Goal: Task Accomplishment & Management: Manage account settings

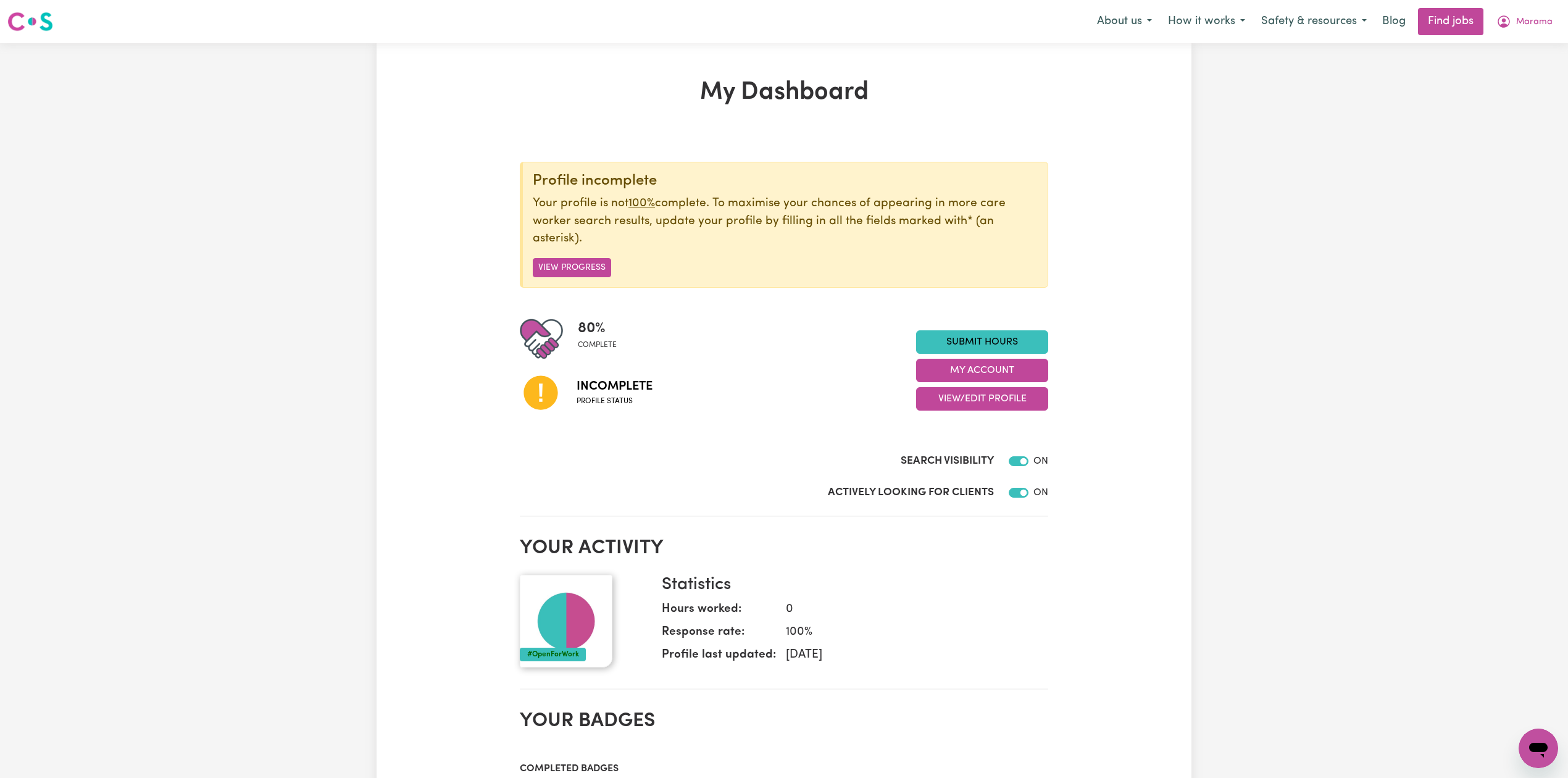
scroll to position [82, 0]
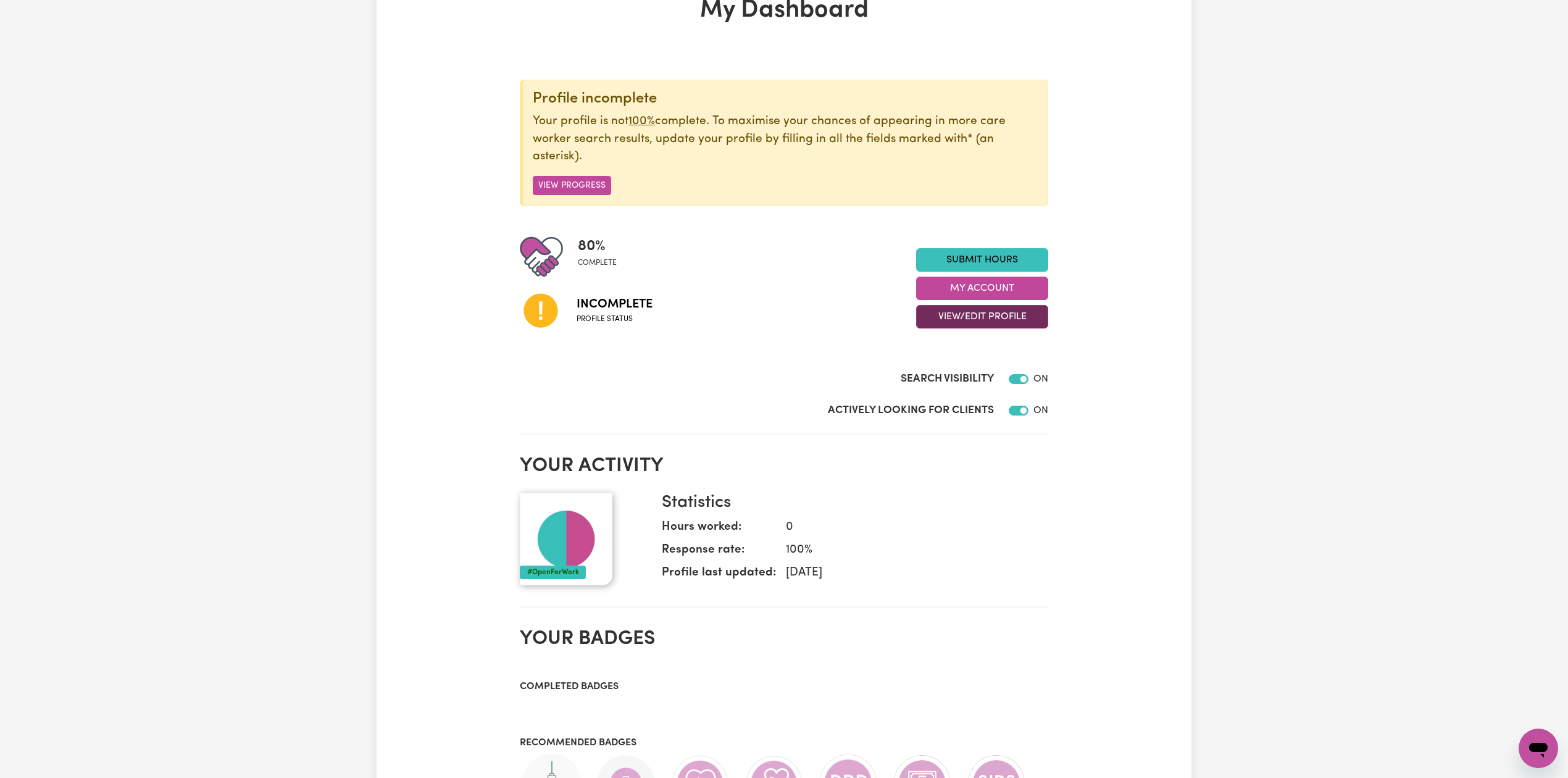
click at [935, 318] on button "View/Edit Profile" at bounding box center [982, 317] width 132 height 23
click at [944, 373] on link "Edit Profile" at bounding box center [974, 374] width 115 height 25
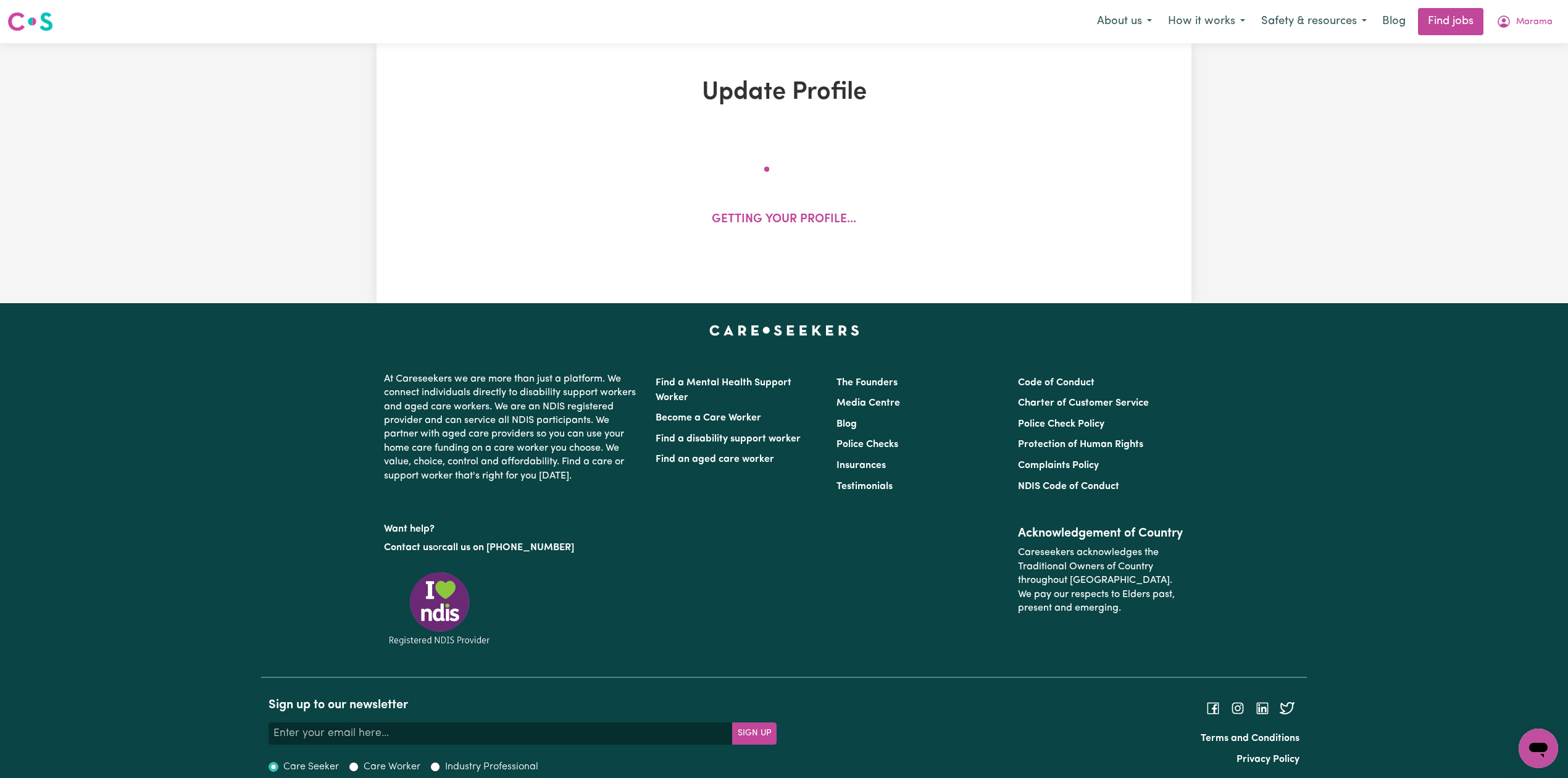
select select "[DEMOGRAPHIC_DATA]"
select select "[DEMOGRAPHIC_DATA] Citizen"
select select "Studying a healthcare related degree or qualification"
select select "70"
select select "98"
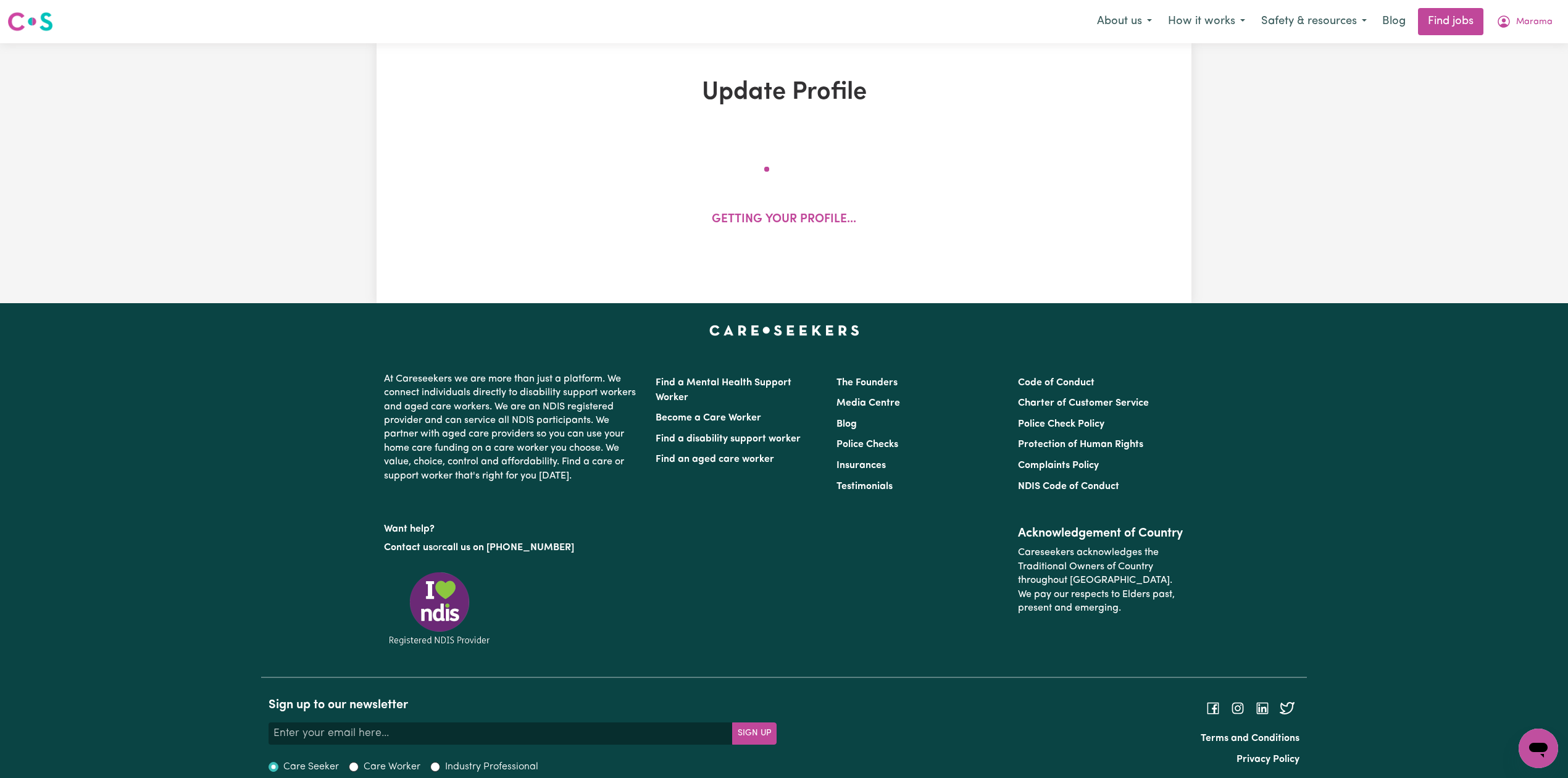
select select "127"
select select "156"
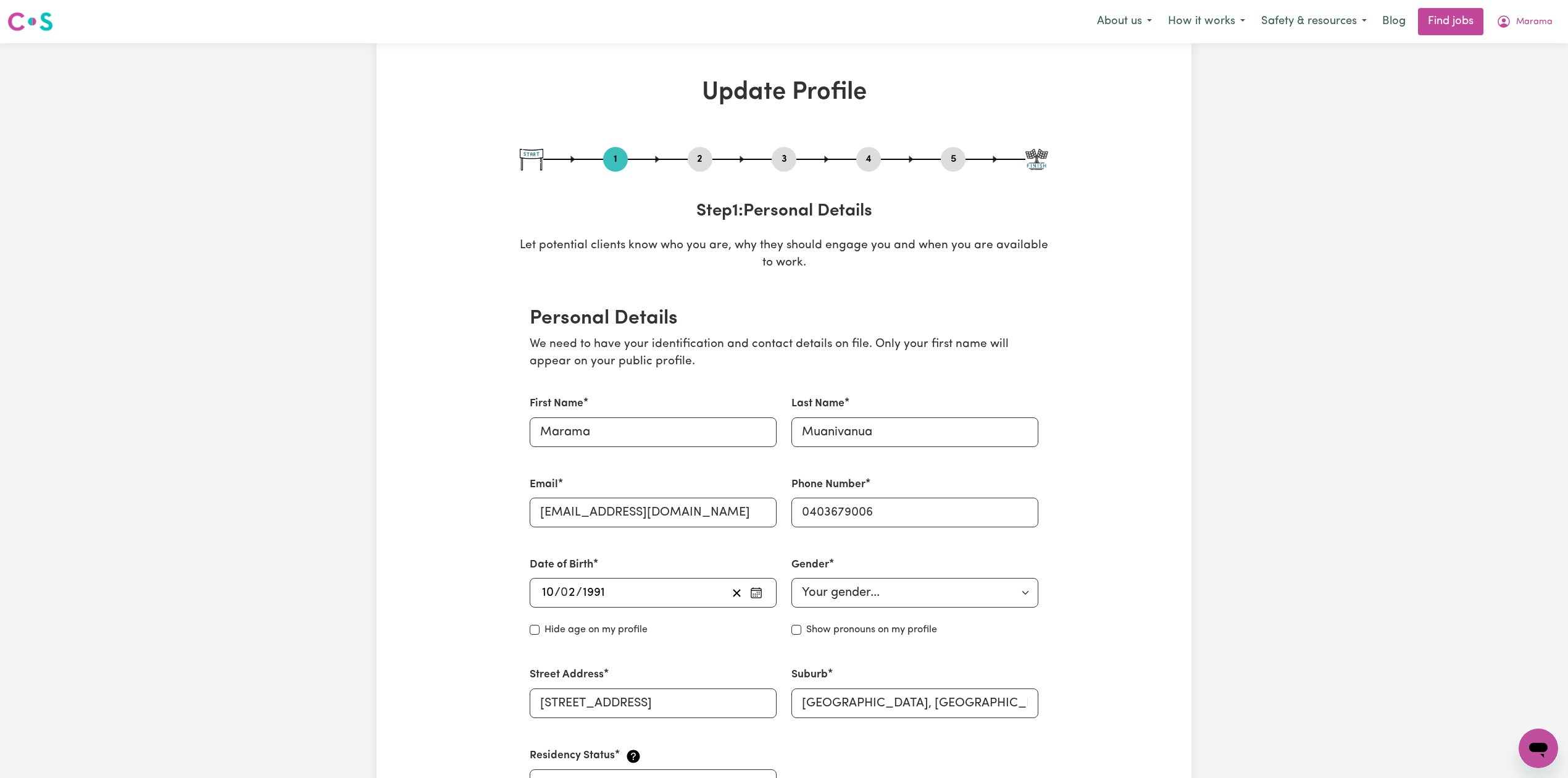
click at [699, 159] on button "2" at bounding box center [700, 159] width 25 height 16
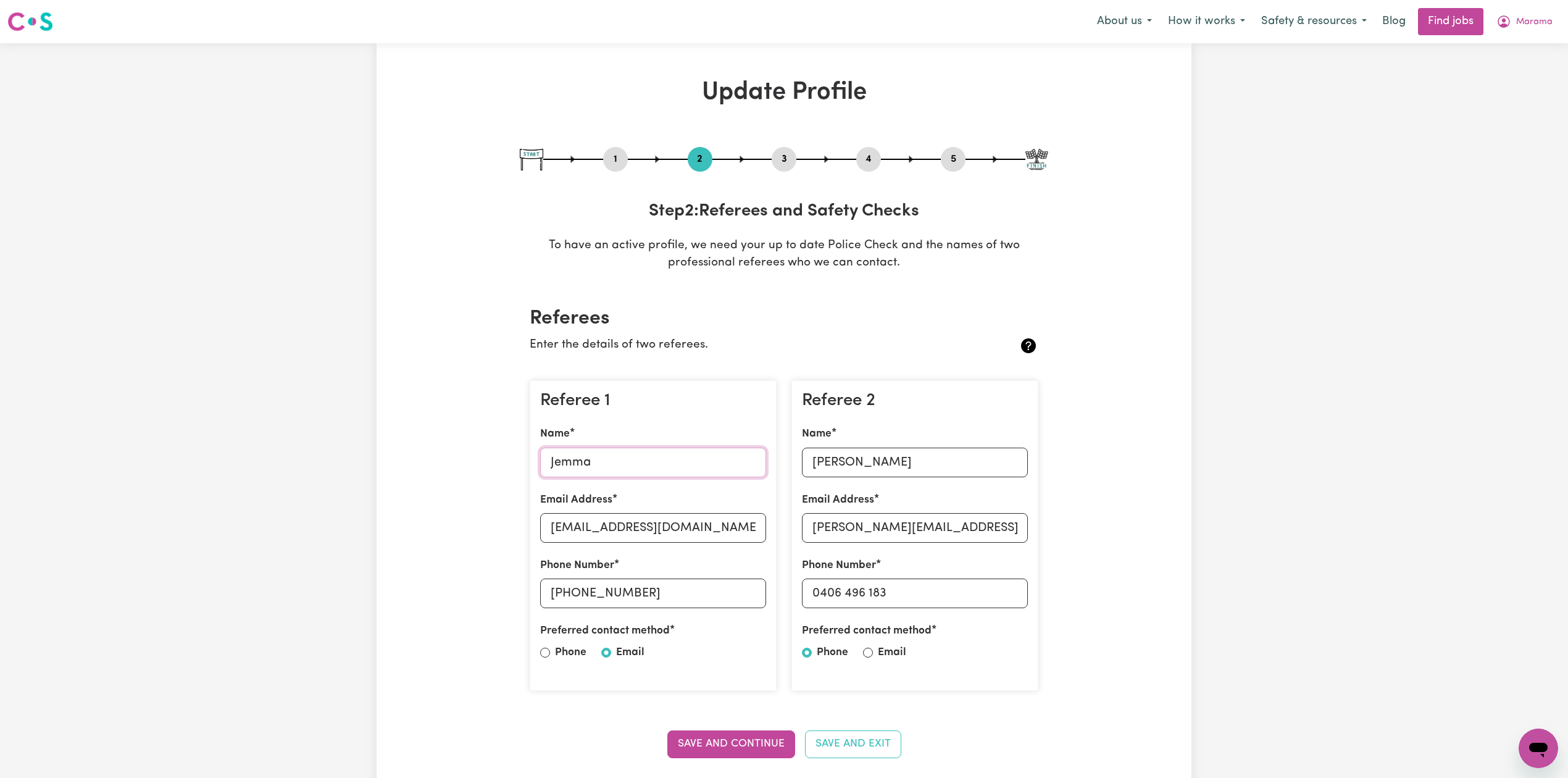
click at [600, 463] on input "Jemma" at bounding box center [653, 463] width 226 height 29
click at [637, 539] on input "[EMAIL_ADDRESS][DOMAIN_NAME]" at bounding box center [653, 528] width 226 height 29
drag, startPoint x: 573, startPoint y: 588, endPoint x: 692, endPoint y: 598, distance: 119.4
click at [692, 598] on input "[PHONE_NUMBER]" at bounding box center [653, 593] width 226 height 29
click at [853, 455] on input "[PERSON_NAME]" at bounding box center [915, 463] width 226 height 29
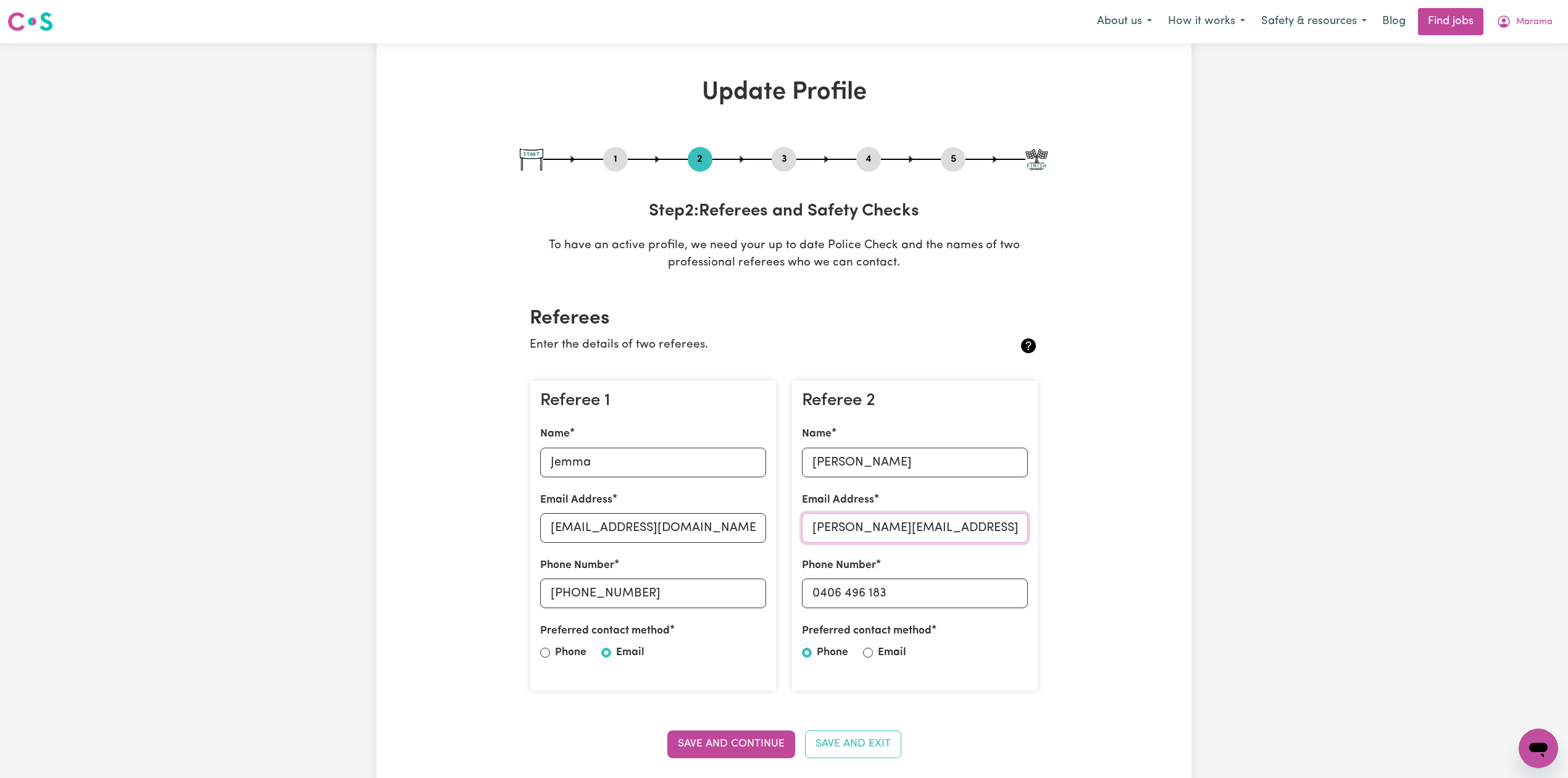
click at [891, 524] on input "[PERSON_NAME][EMAIL_ADDRESS][DOMAIN_NAME]" at bounding box center [915, 528] width 226 height 29
drag, startPoint x: 821, startPoint y: 589, endPoint x: 956, endPoint y: 589, distance: 135.0
click at [968, 589] on input "0406 496 183" at bounding box center [915, 593] width 226 height 29
click at [949, 157] on button "5" at bounding box center [953, 159] width 25 height 16
select select "I am providing services privately on my own"
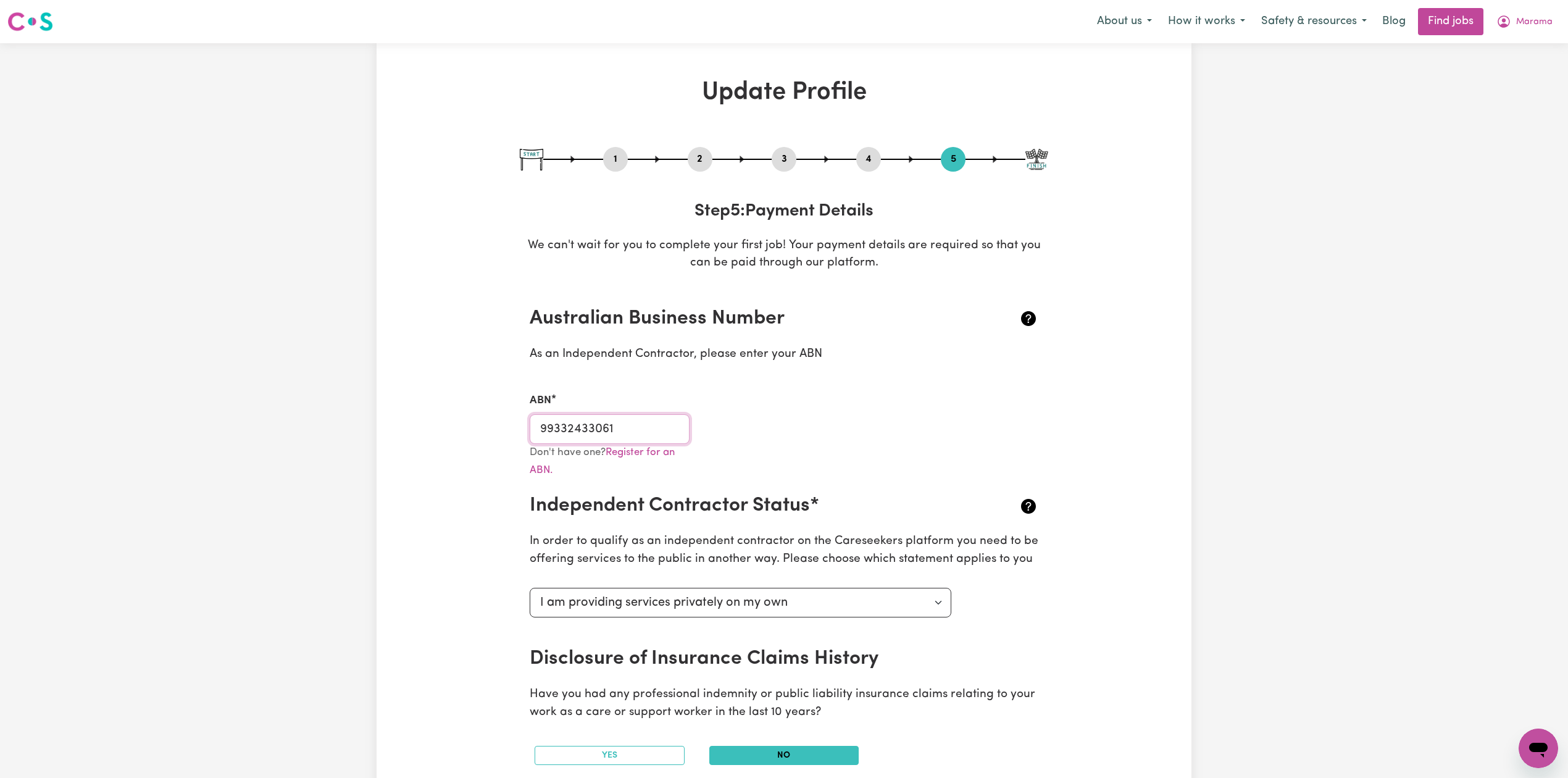
click at [619, 425] on input "99332433061" at bounding box center [610, 429] width 160 height 29
click at [784, 164] on button "3" at bounding box center [784, 159] width 25 height 16
select select "2024"
select select "2025"
select select "2020"
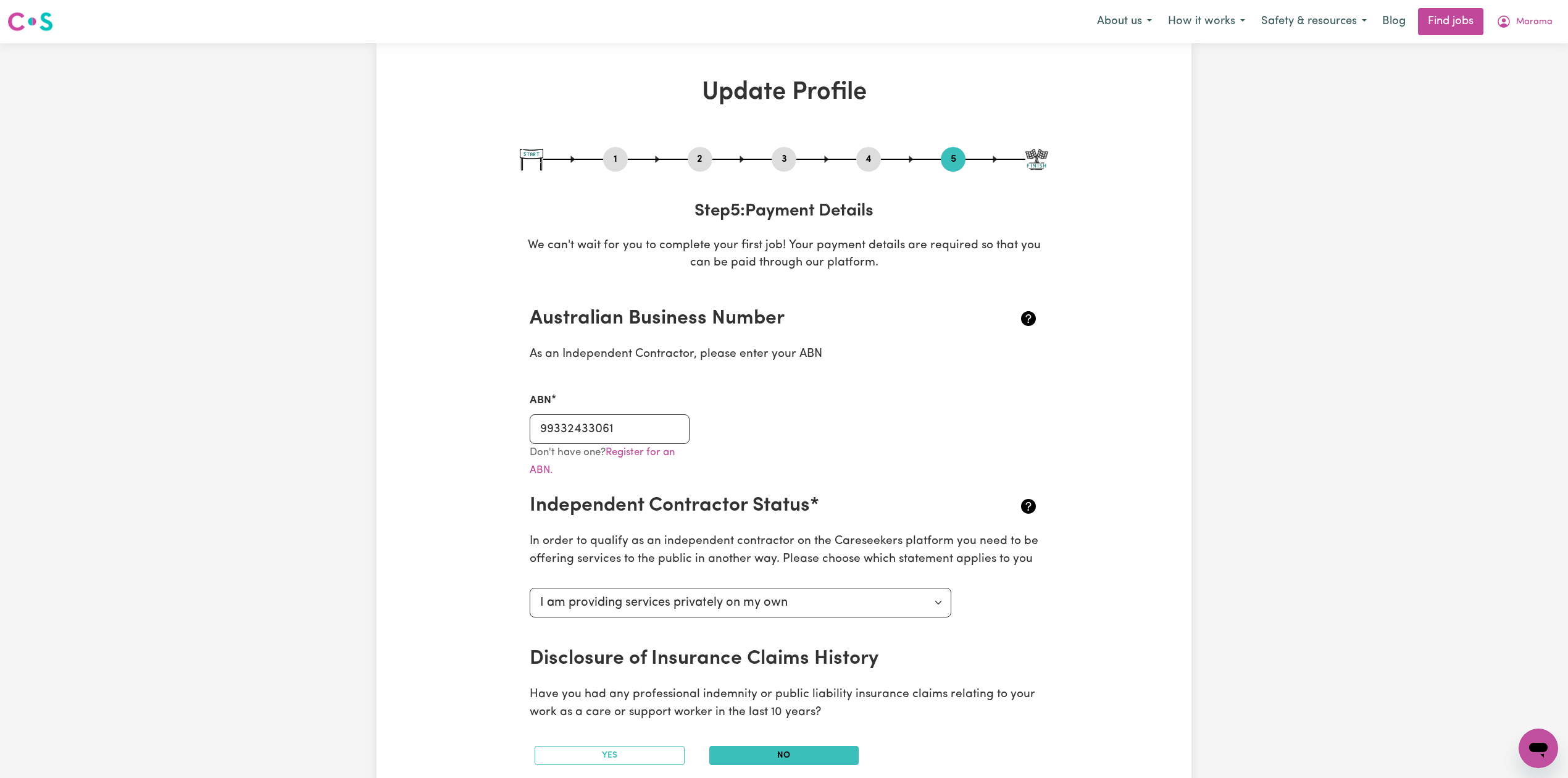
select select "2023"
select select "2017"
select select "2020"
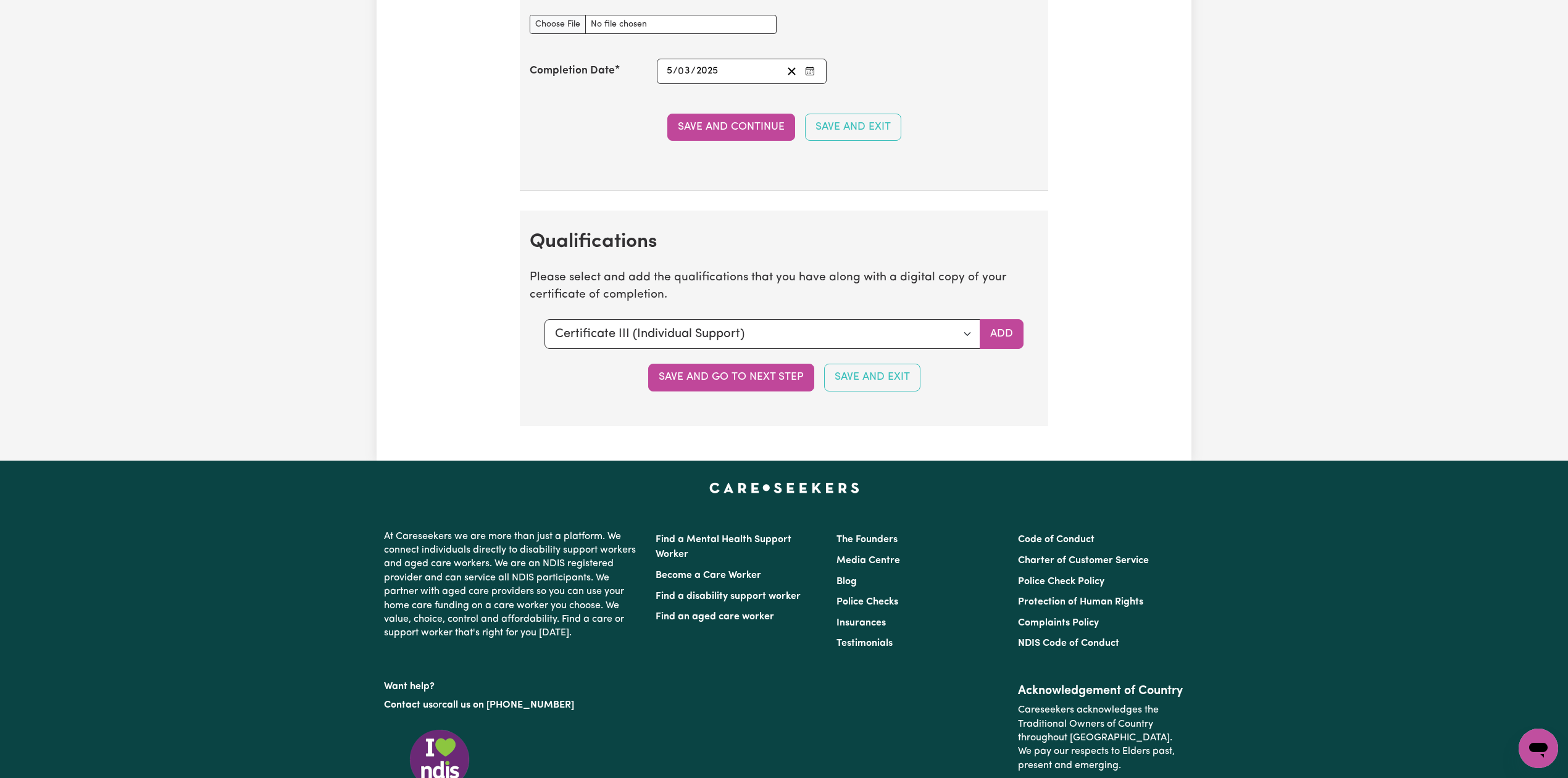
scroll to position [3273, 0]
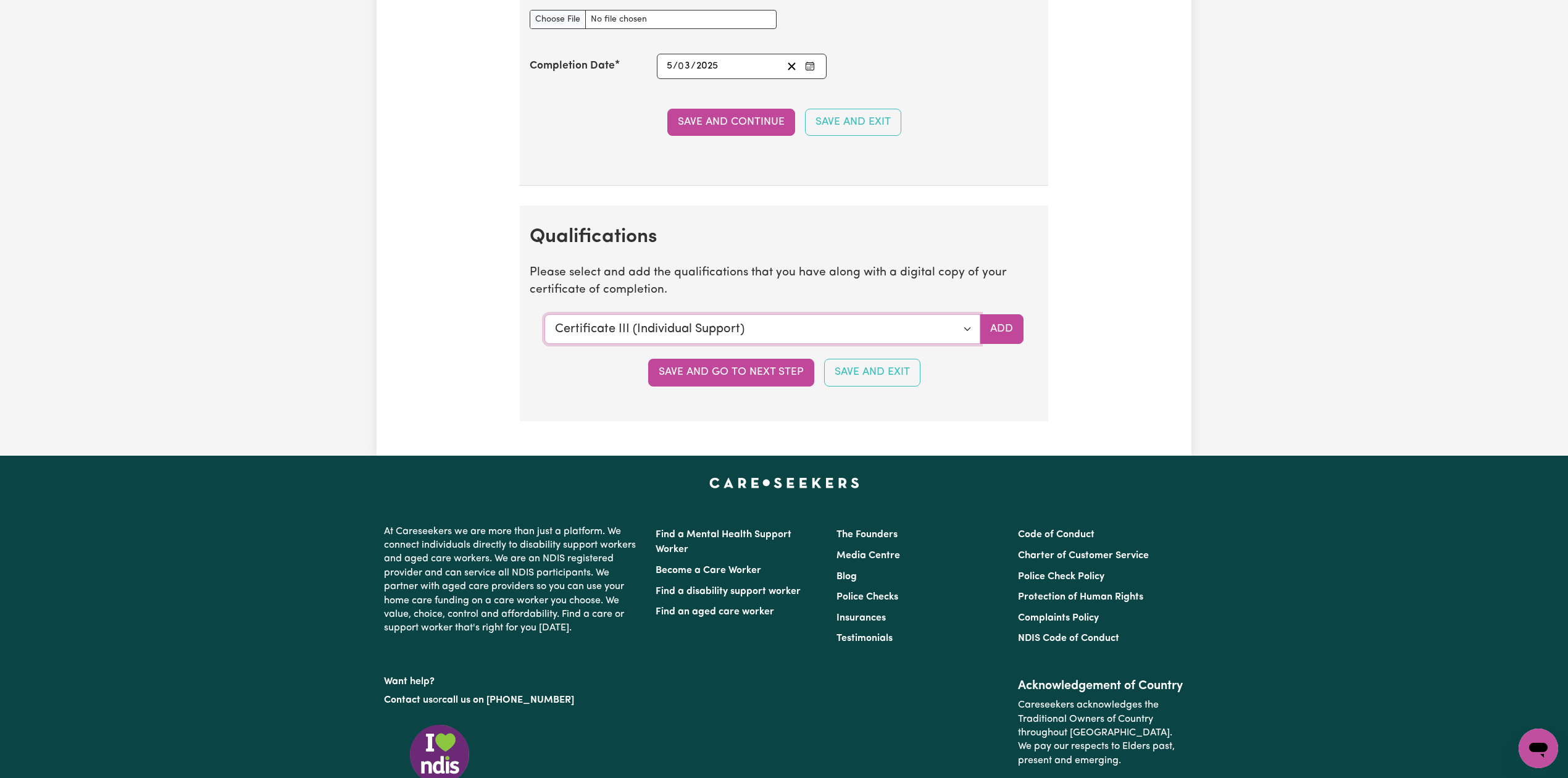
click at [651, 337] on select "Select a qualification to add... Certificate III (Individual Support) Certifica…" at bounding box center [762, 329] width 436 height 29
select select "Manual Handling"
click at [545, 331] on select "Select a qualification to add... Certificate III (Individual Support) Certifica…" at bounding box center [762, 329] width 436 height 29
click at [1012, 334] on button "Add" at bounding box center [1001, 329] width 44 height 29
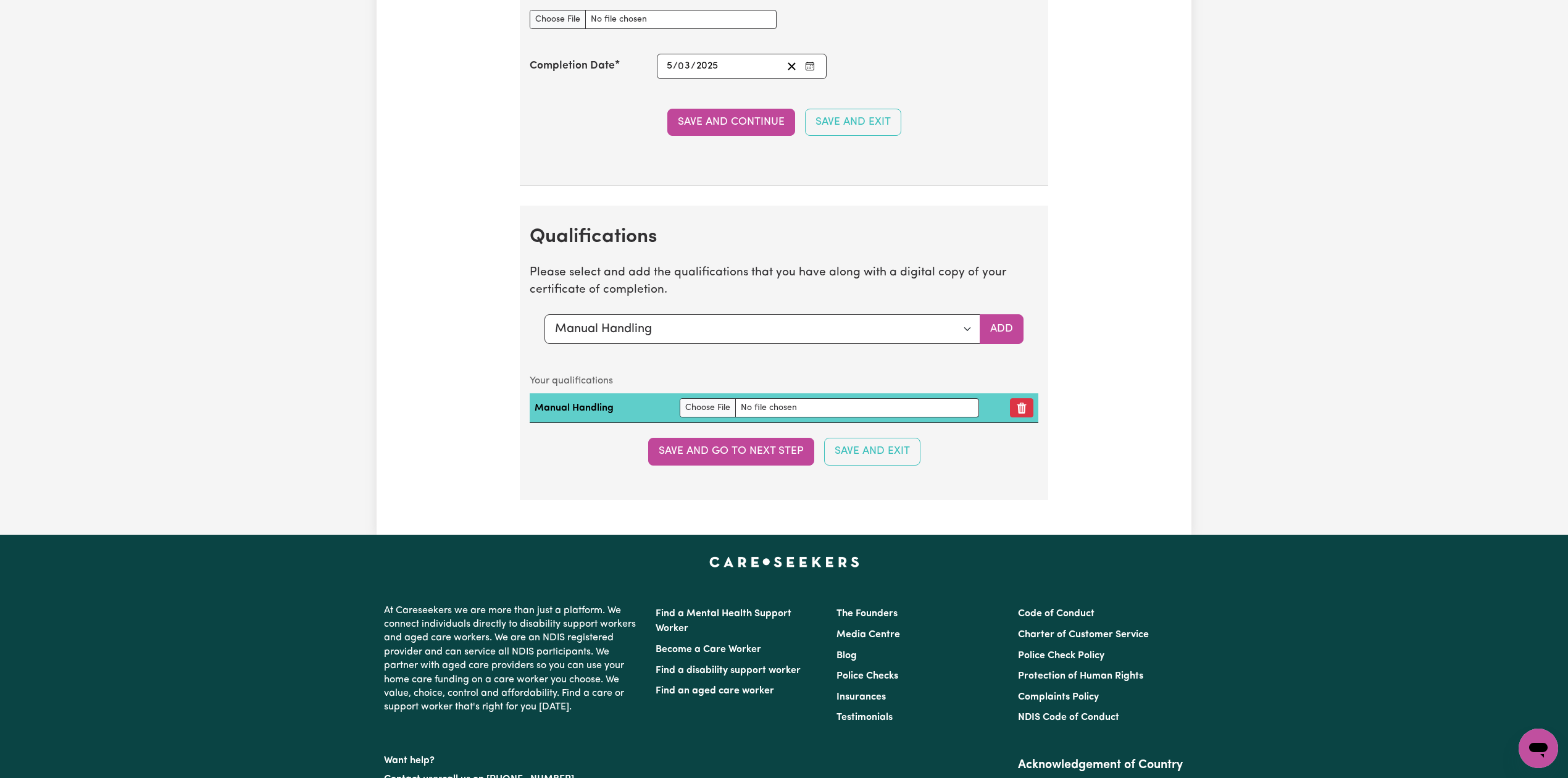
click at [675, 423] on td at bounding box center [828, 408] width 309 height 29
click at [698, 417] on input "file" at bounding box center [829, 408] width 299 height 19
type input "C:\fakepath\[PERSON_NAME] Manual Handling.pdf"
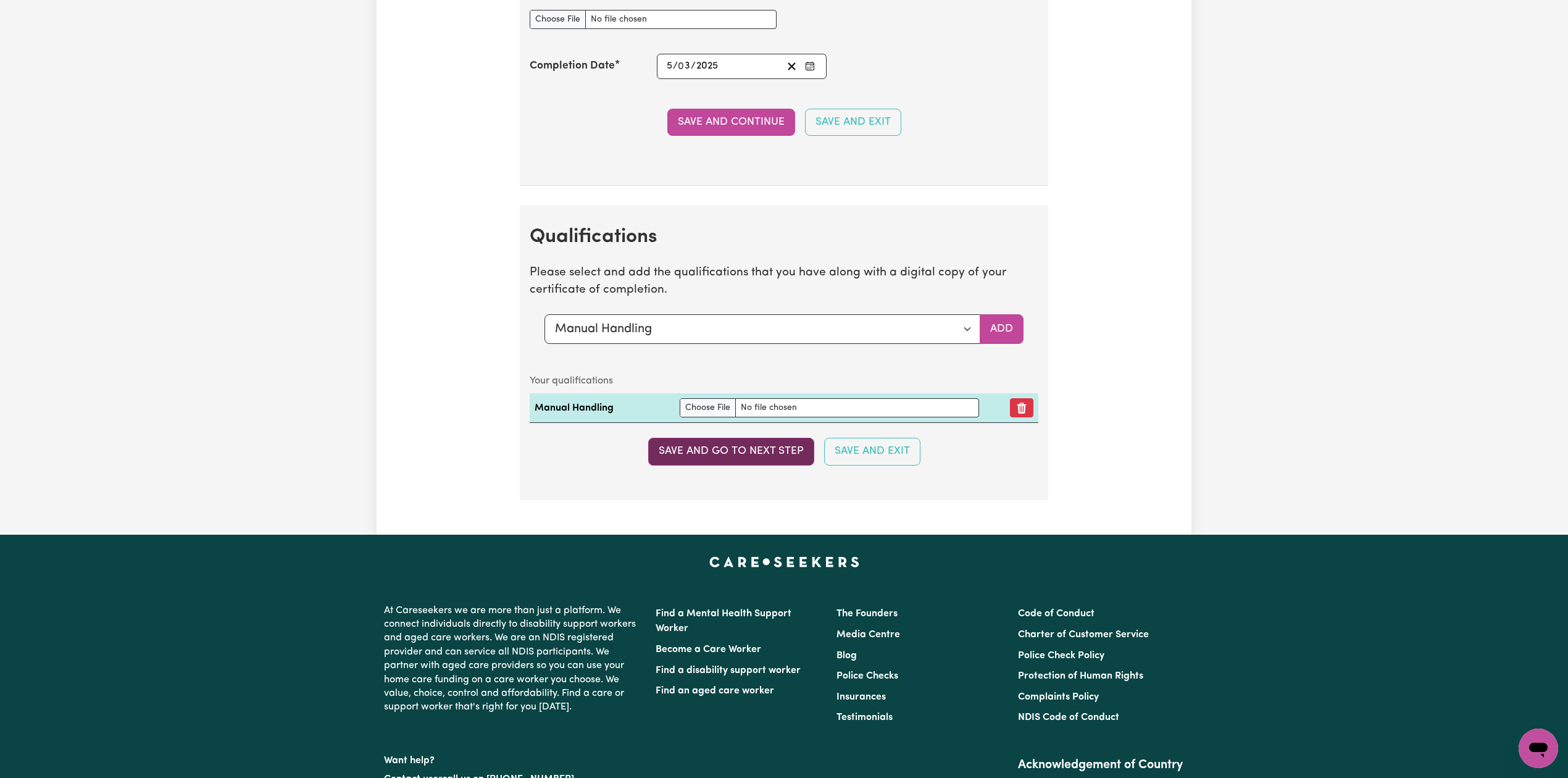
click at [732, 465] on button "Save and go to next step" at bounding box center [731, 451] width 166 height 27
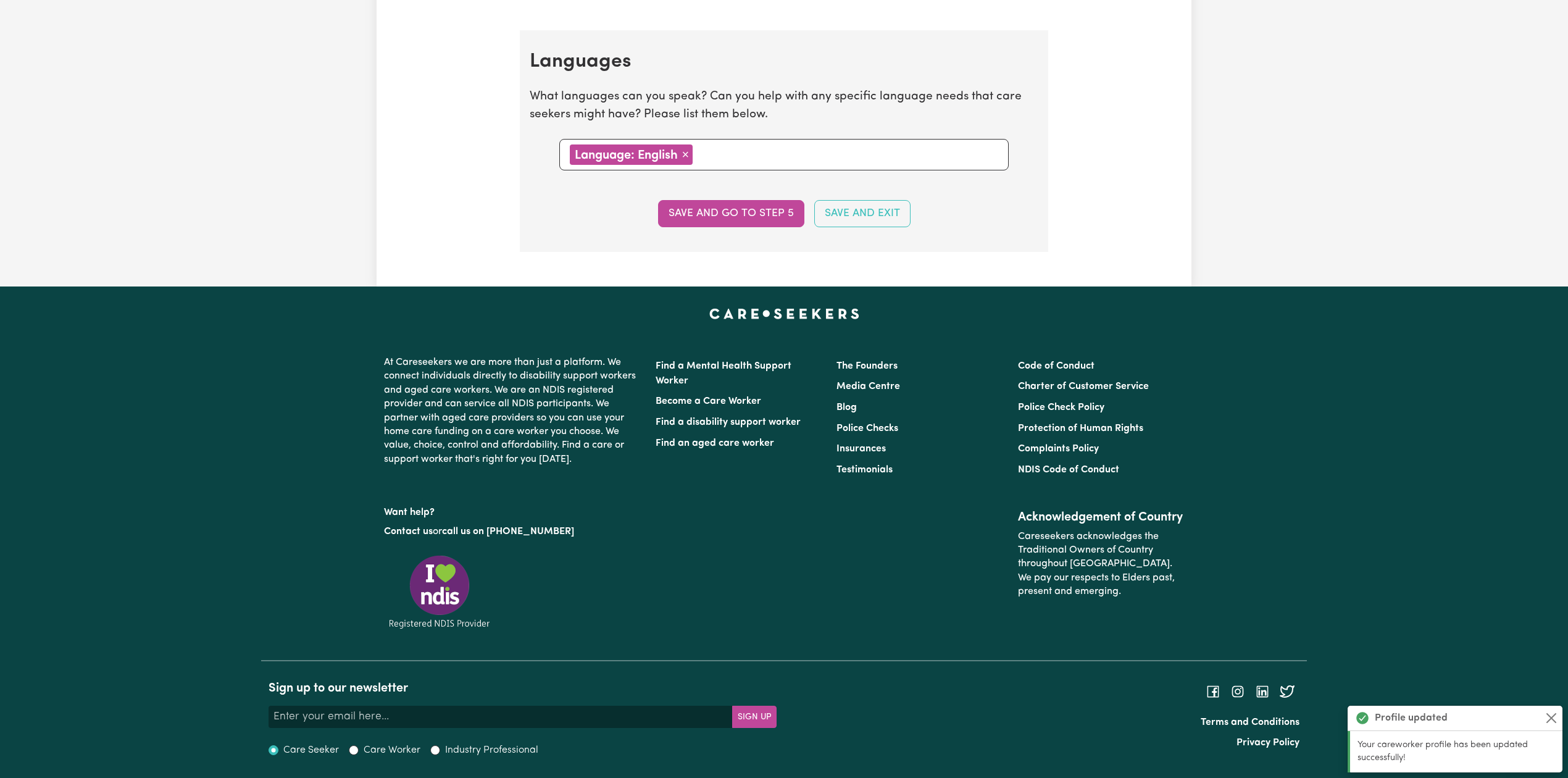
scroll to position [0, 0]
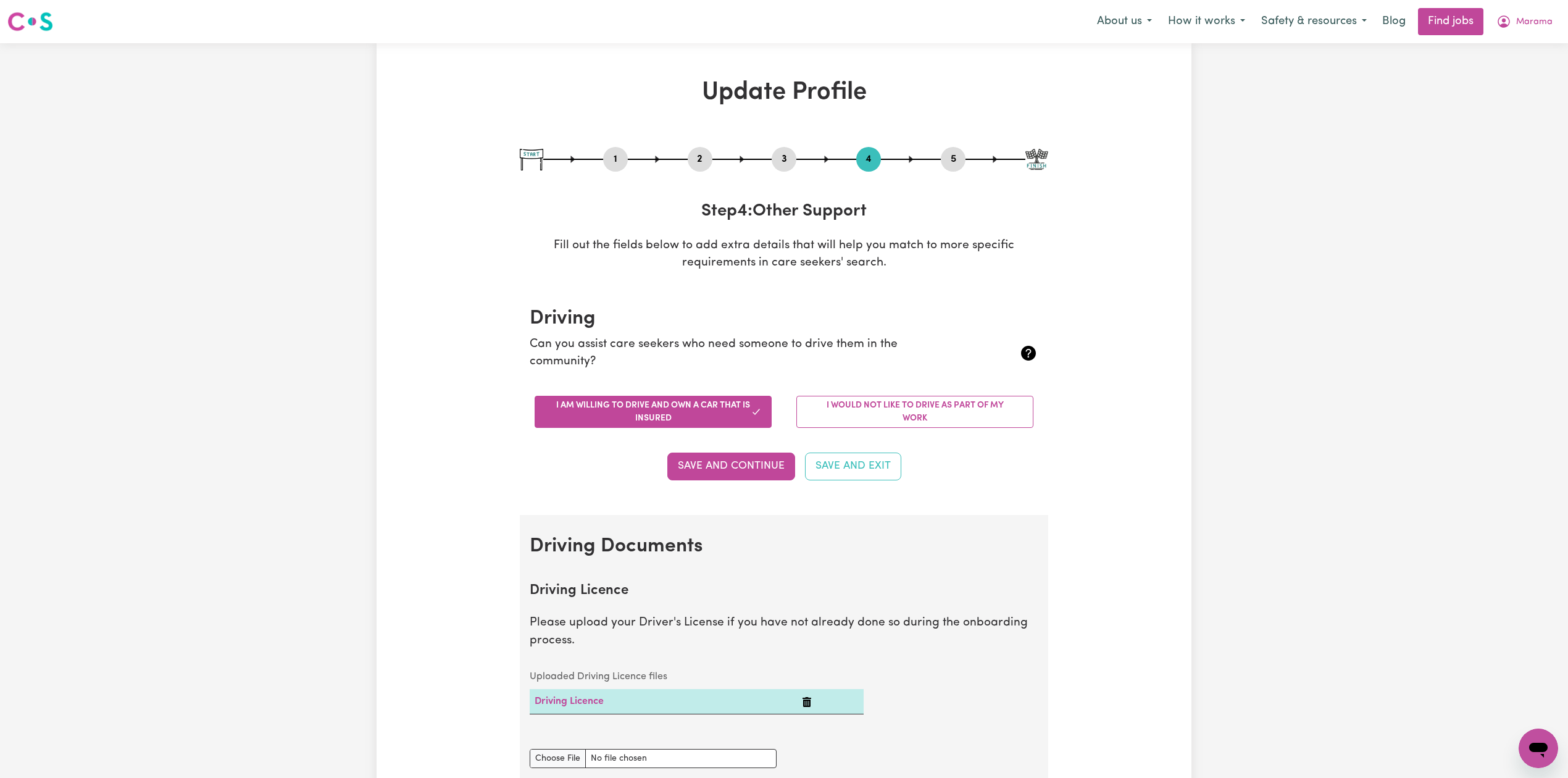
drag, startPoint x: 781, startPoint y: 157, endPoint x: 597, endPoint y: 238, distance: 201.0
click at [781, 157] on button "3" at bounding box center [784, 159] width 25 height 16
select select "2024"
select select "2025"
select select "2020"
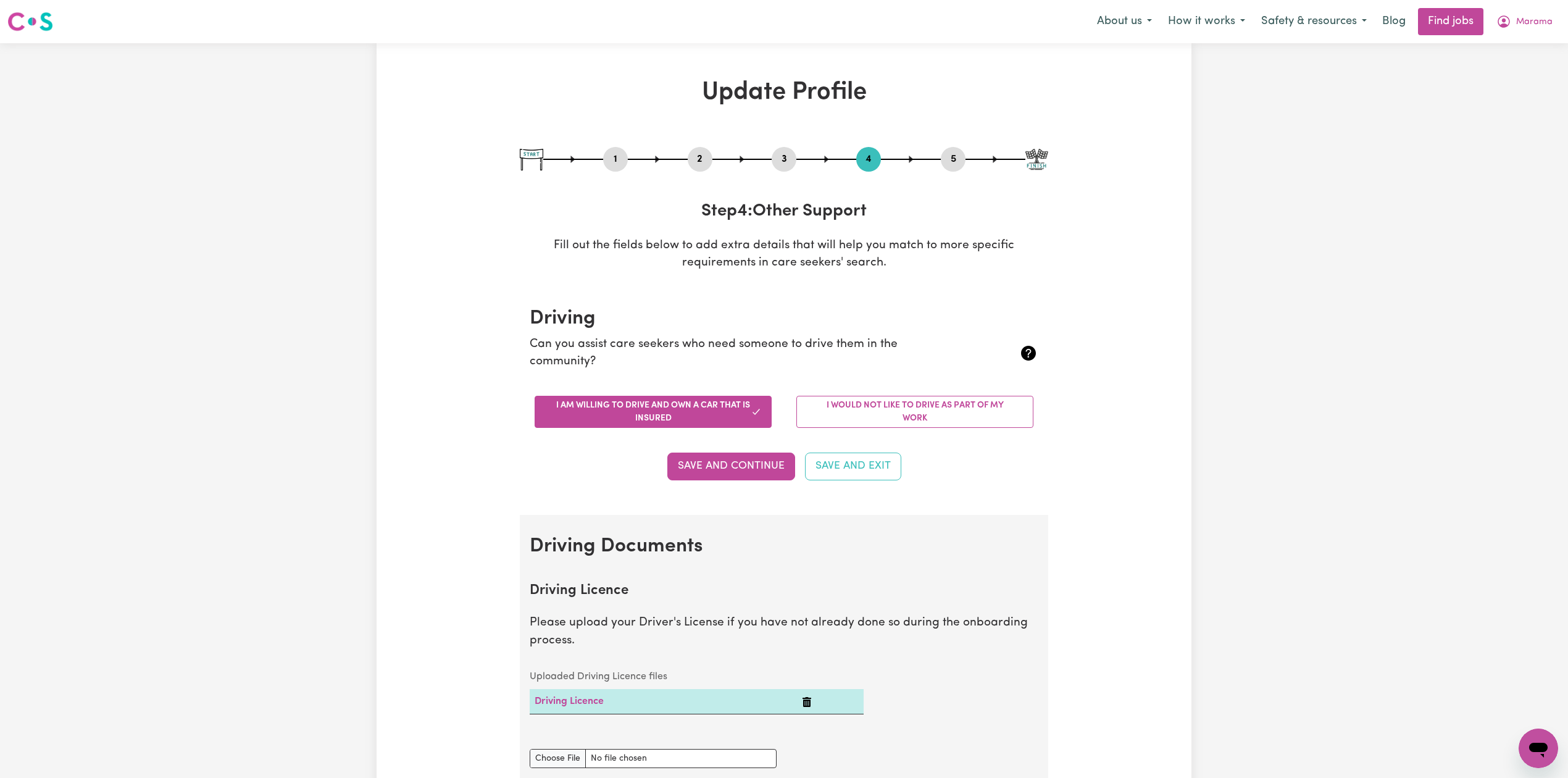
select select "2023"
select select "2017"
select select "2020"
select select "Certificate III (Individual Support)"
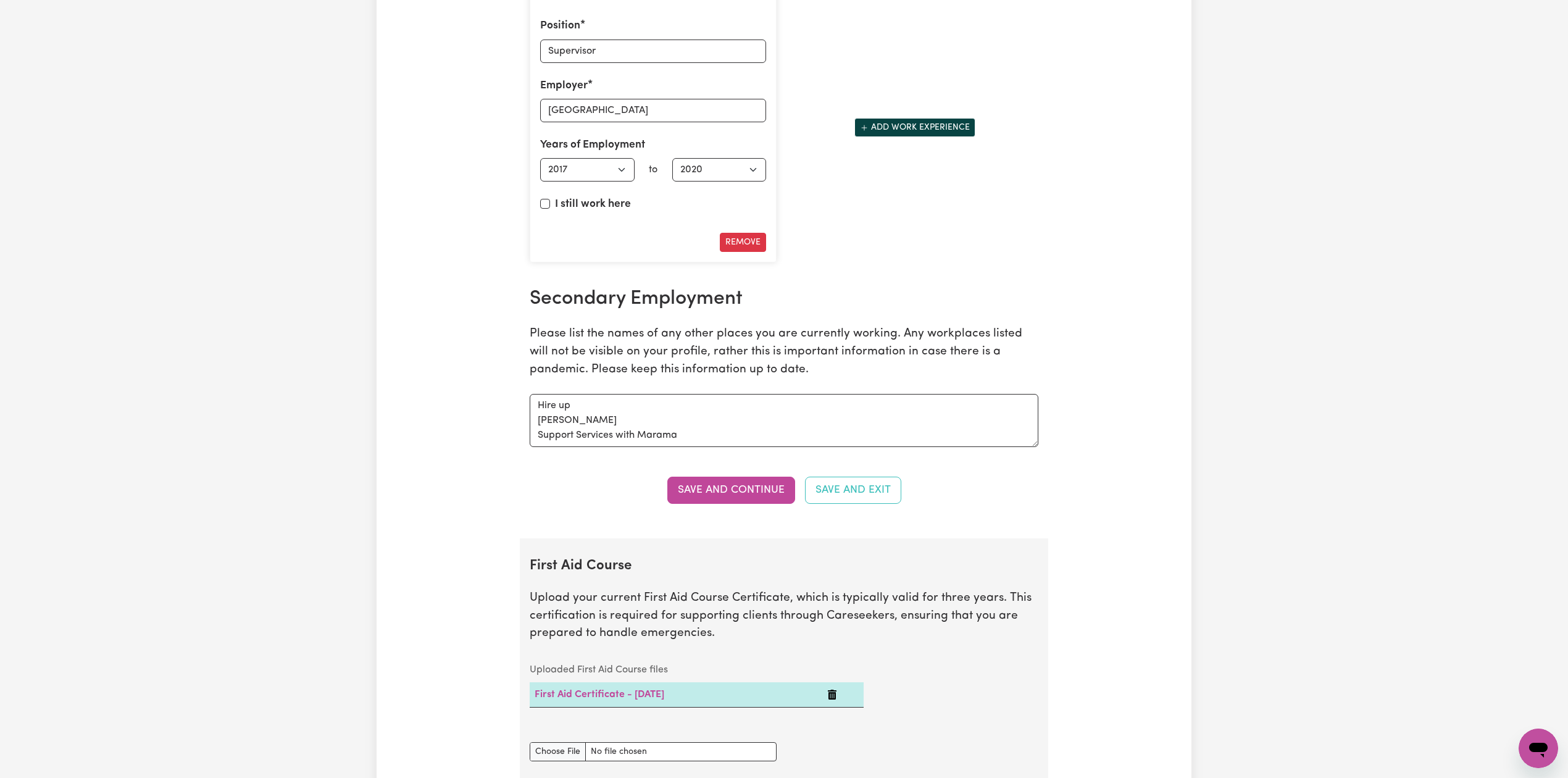
scroll to position [2634, 0]
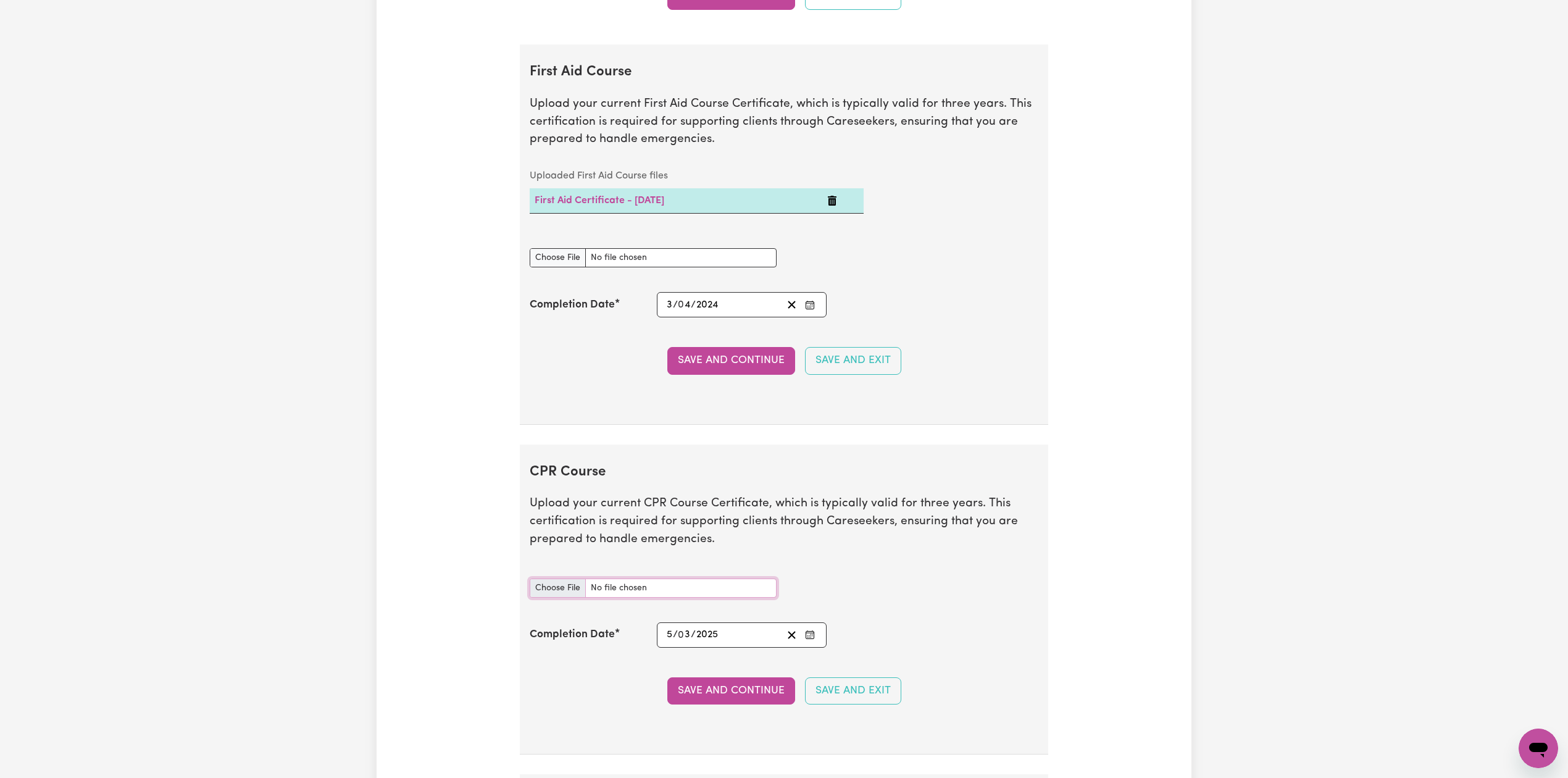
click at [546, 593] on input "CPR Course document" at bounding box center [653, 588] width 247 height 19
type input "C:\fakepath\[PERSON_NAME] CPR Certificate 05032025.pdf"
drag, startPoint x: 716, startPoint y: 702, endPoint x: 685, endPoint y: 693, distance: 32.3
click at [715, 702] on button "Save and Continue" at bounding box center [731, 691] width 128 height 27
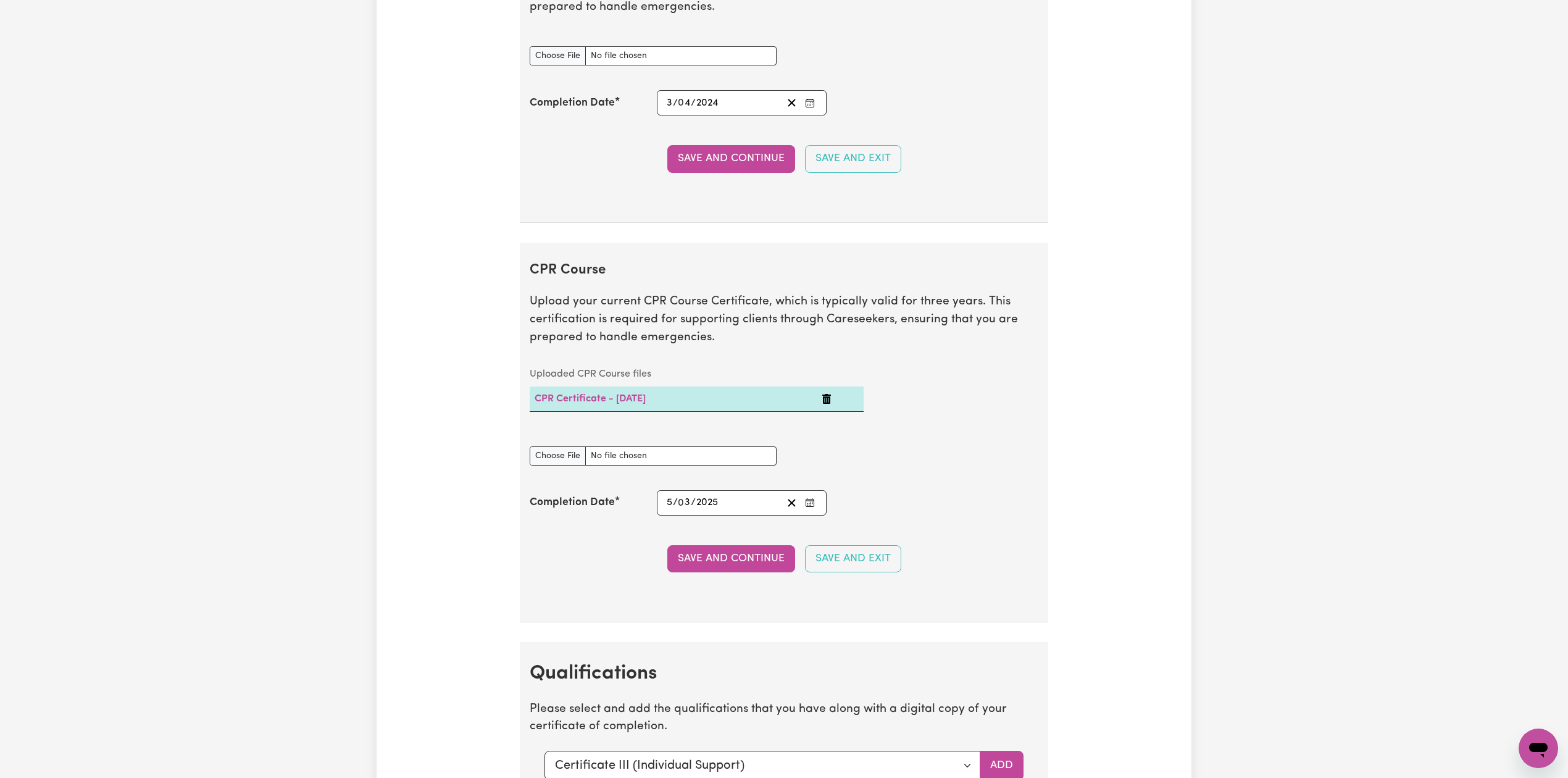
scroll to position [2602, 0]
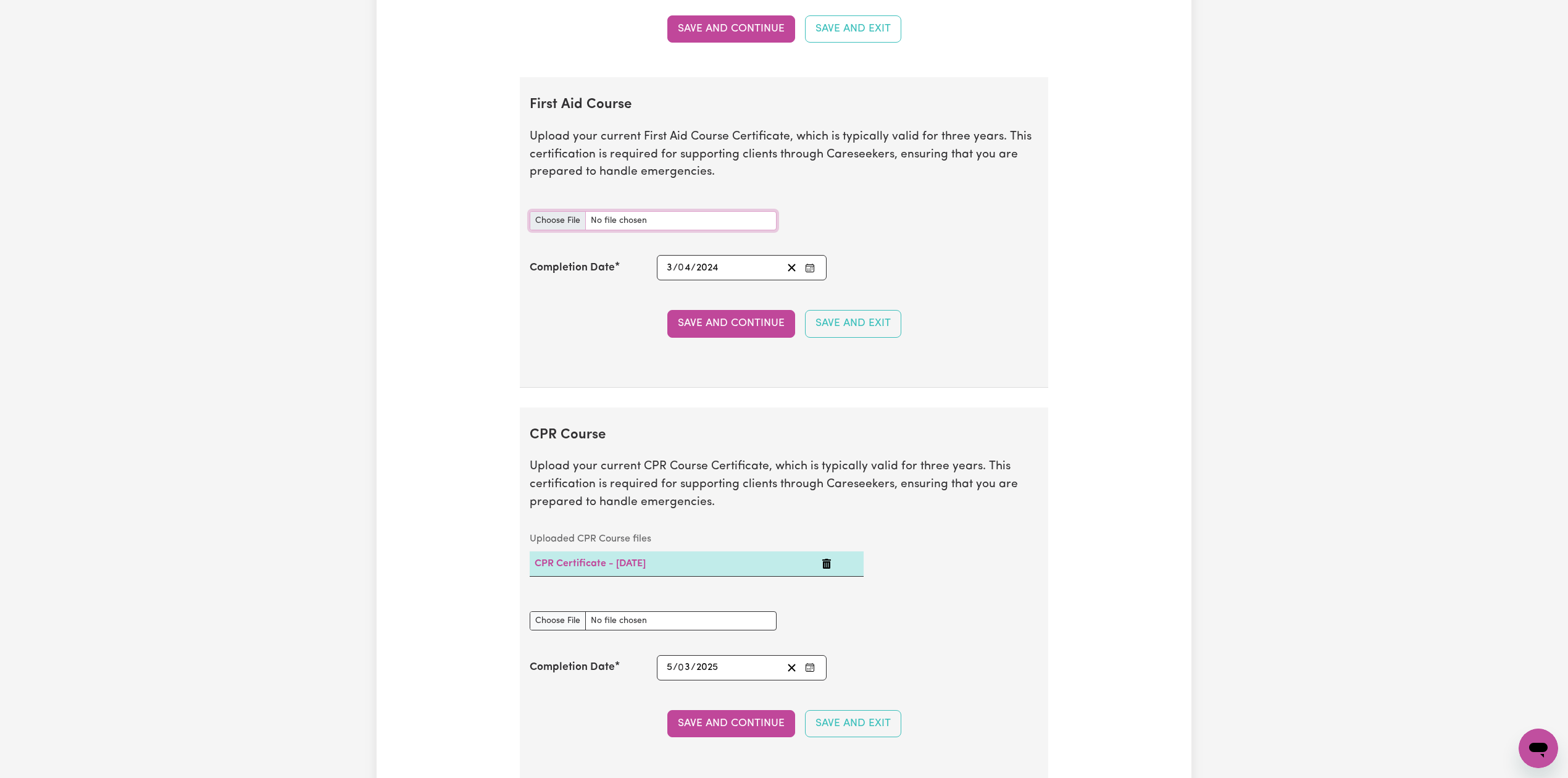
click at [569, 230] on input "First Aid Course document" at bounding box center [653, 221] width 247 height 19
type input "C:\fakepath\[PERSON_NAME] CPR and First Aid Certificate 02032024.pdf"
click at [608, 370] on section "First Aid Course Upload your current First Aid Course Certificate, which is typ…" at bounding box center [784, 232] width 529 height 311
click at [813, 272] on rect "Enter the Completion Date of your First Aid Course" at bounding box center [809, 268] width 8 height 7
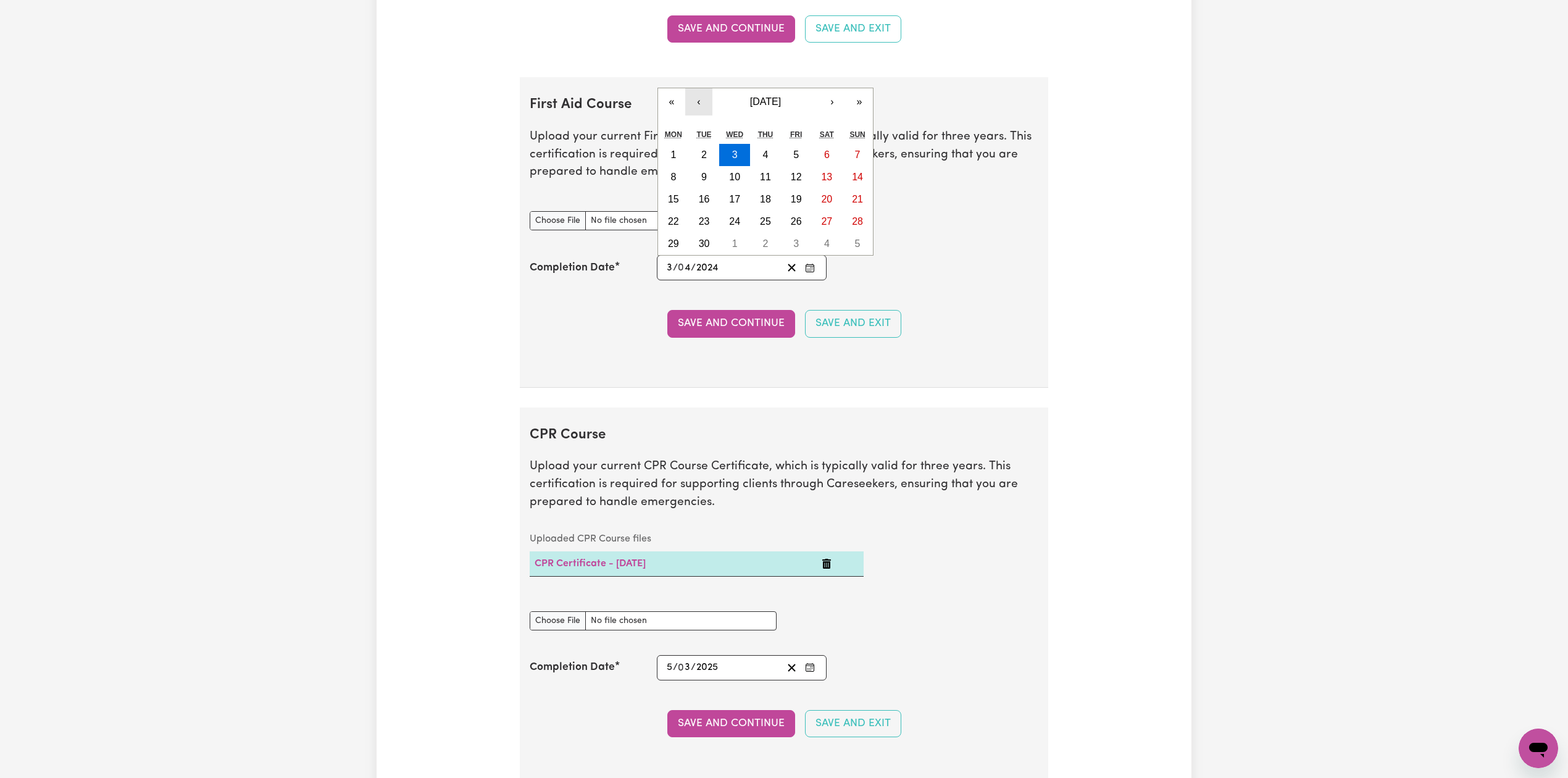
click at [710, 111] on button "‹" at bounding box center [699, 101] width 27 height 27
click at [820, 164] on button "2" at bounding box center [827, 155] width 31 height 22
type input "[DATE]"
type input "2"
type input "3"
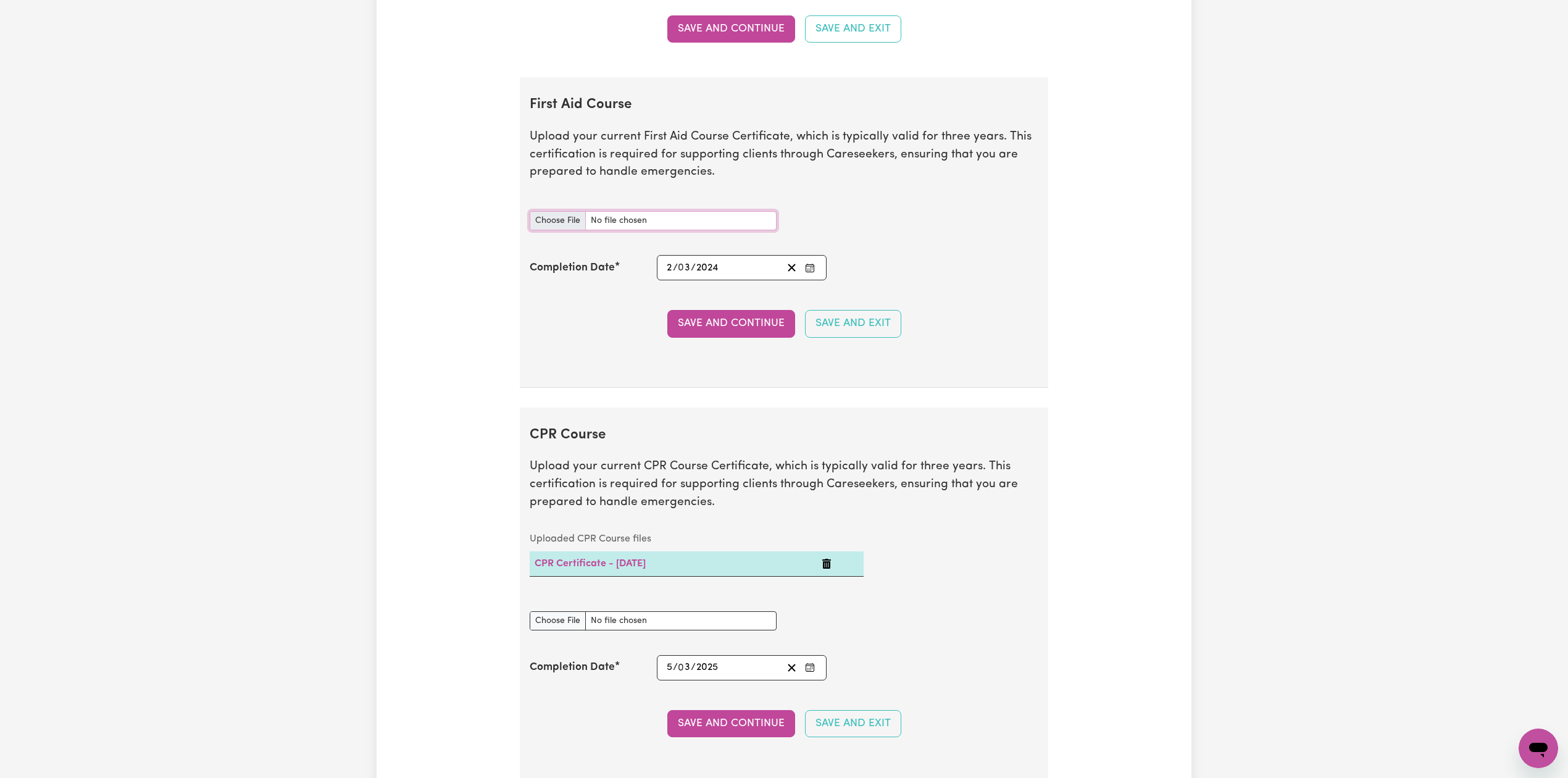
click at [557, 229] on input "First Aid Course document" at bounding box center [653, 221] width 247 height 19
click at [562, 230] on input "First Aid Course document" at bounding box center [653, 221] width 247 height 19
type input "C:\fakepath\[PERSON_NAME] CPR and First Aid Certificate 02032024.pdf"
click at [697, 332] on button "Save and Continue" at bounding box center [731, 323] width 128 height 27
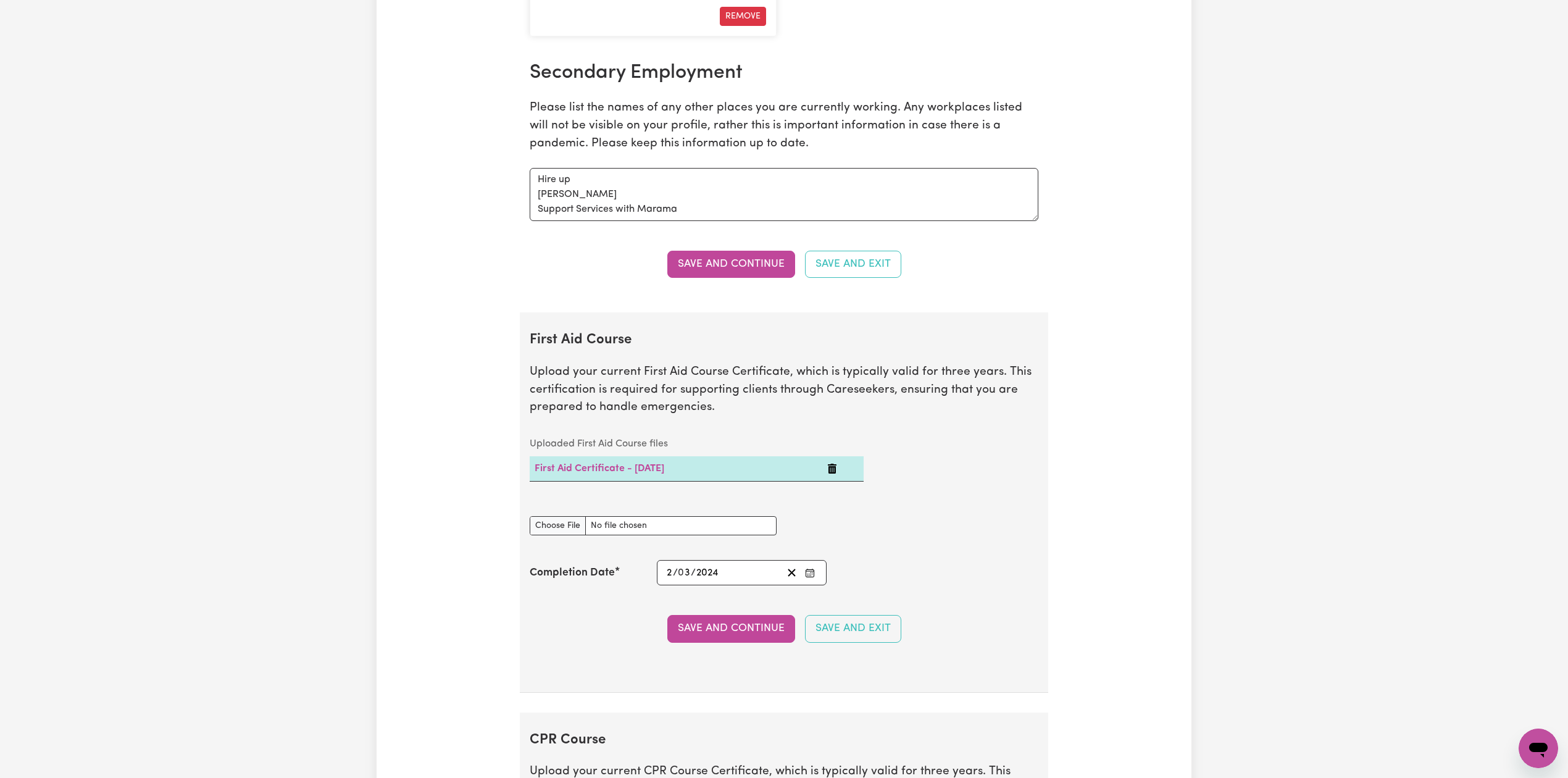
scroll to position [0, 0]
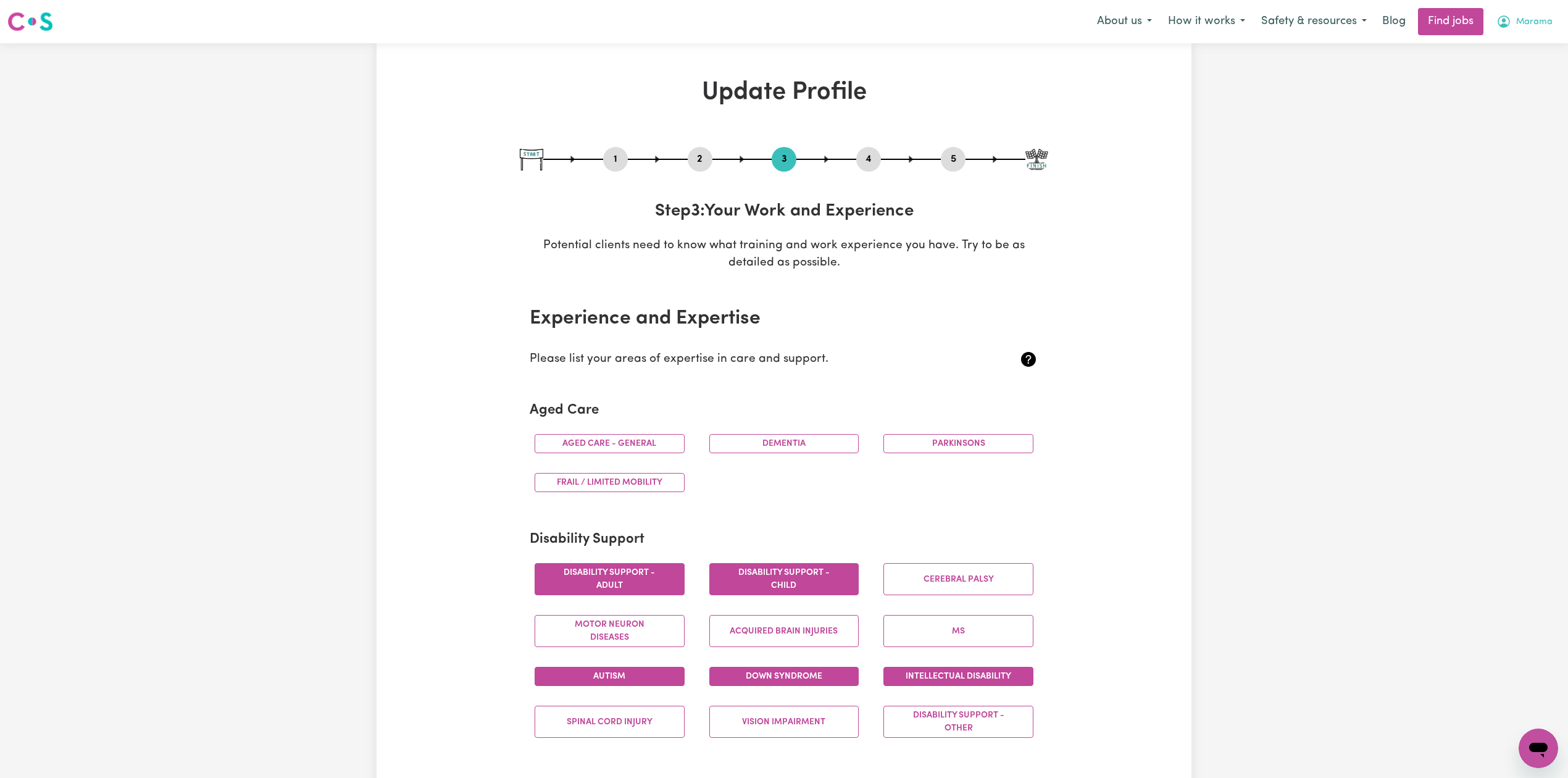
click at [1523, 27] on span "Marama" at bounding box center [1534, 22] width 37 height 14
click at [1498, 67] on link "My Dashboard" at bounding box center [1511, 71] width 97 height 23
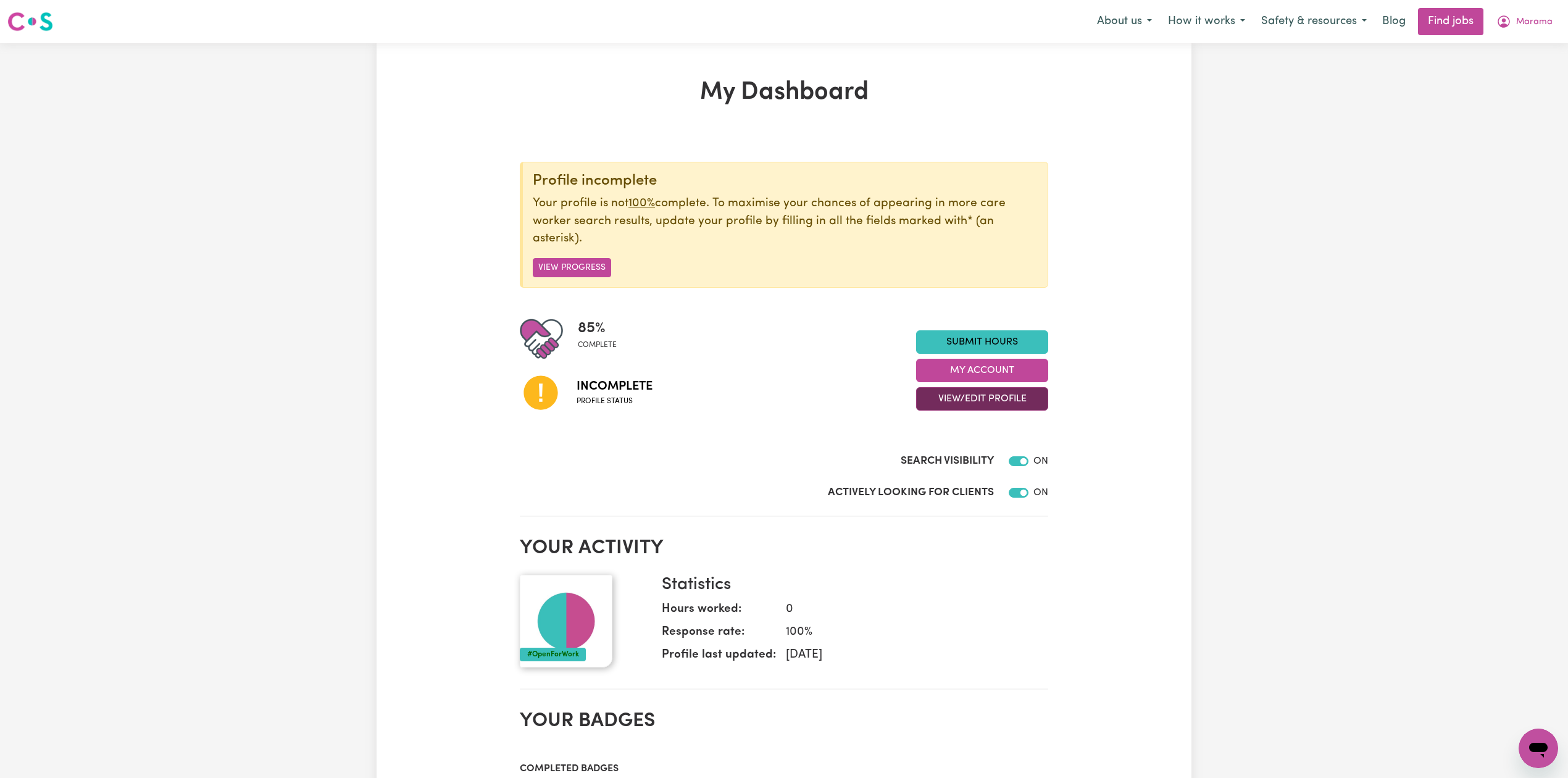
click at [971, 393] on button "View/Edit Profile" at bounding box center [982, 399] width 132 height 23
click at [954, 471] on link "Profile Completeness" at bounding box center [974, 480] width 115 height 25
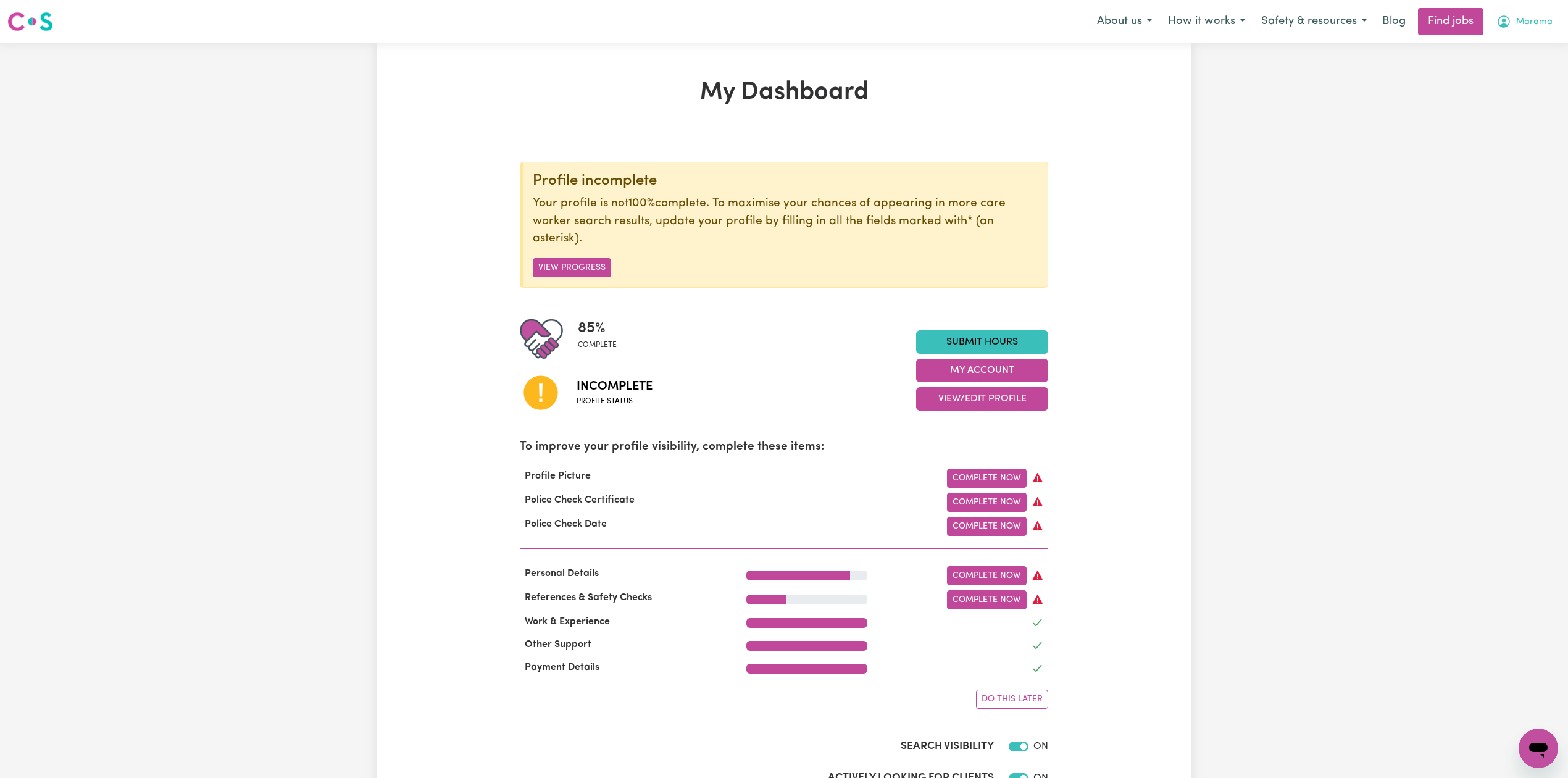
click at [1541, 10] on button "Marama" at bounding box center [1524, 21] width 73 height 26
click at [1536, 28] on span "Marama" at bounding box center [1534, 22] width 37 height 14
click at [1514, 92] on link "Logout" at bounding box center [1511, 95] width 97 height 23
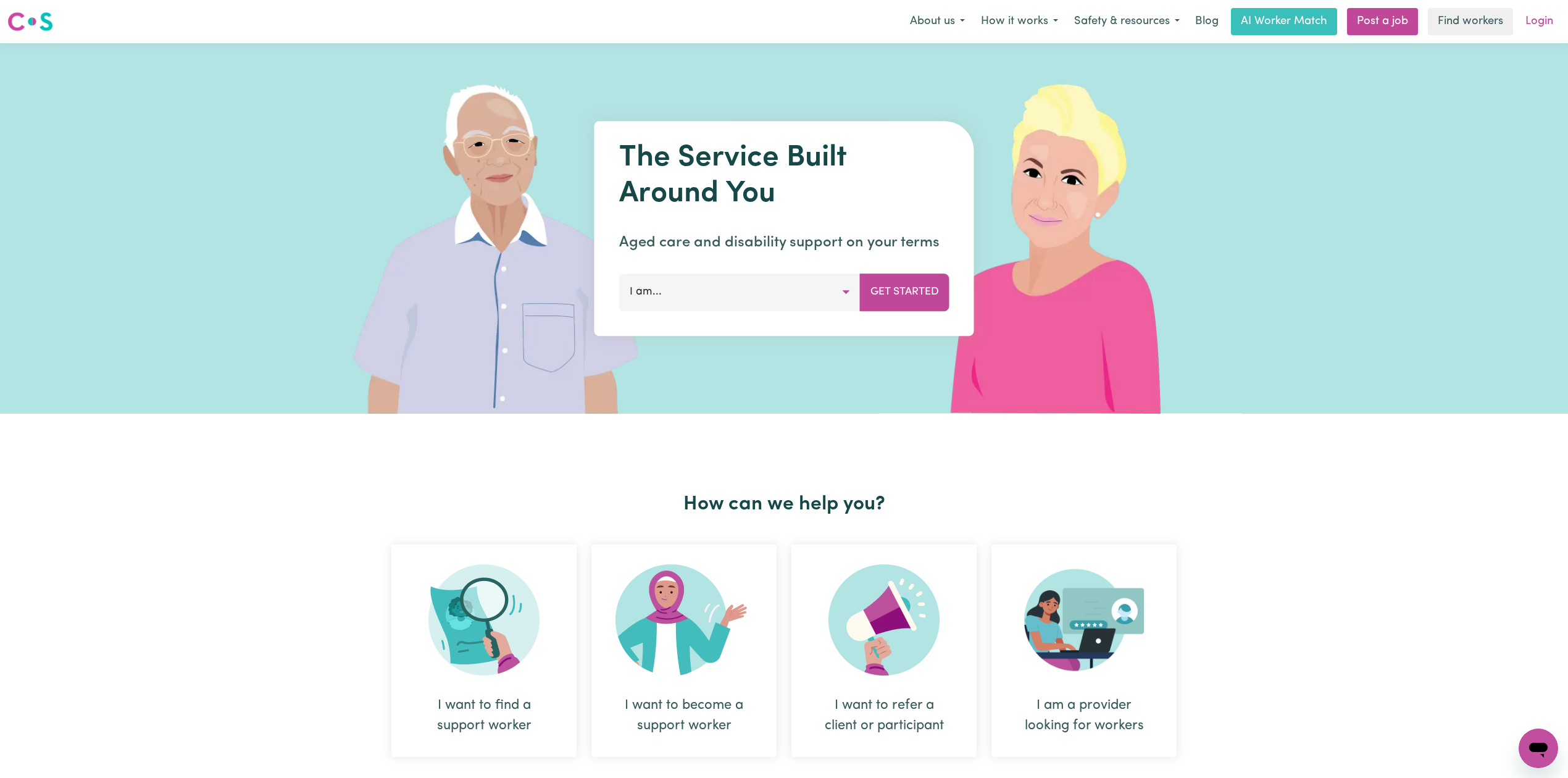
click at [1534, 26] on link "Login" at bounding box center [1539, 21] width 43 height 27
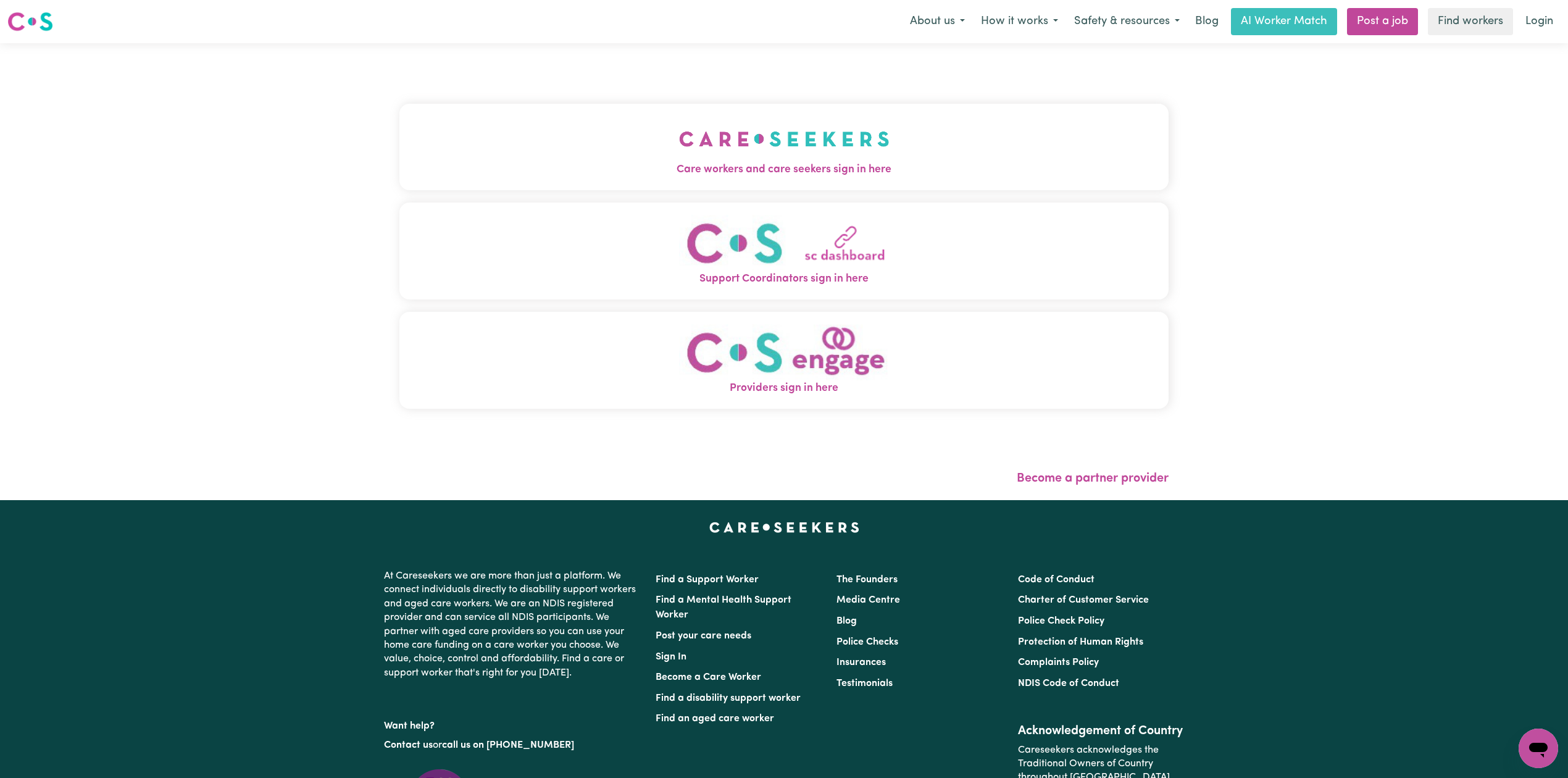
click at [507, 191] on div "Care workers and care seekers sign in here Support Coordinators sign in here Pr…" at bounding box center [784, 263] width 769 height 389
click at [689, 155] on img "Care workers and care seekers sign in here" at bounding box center [784, 139] width 210 height 45
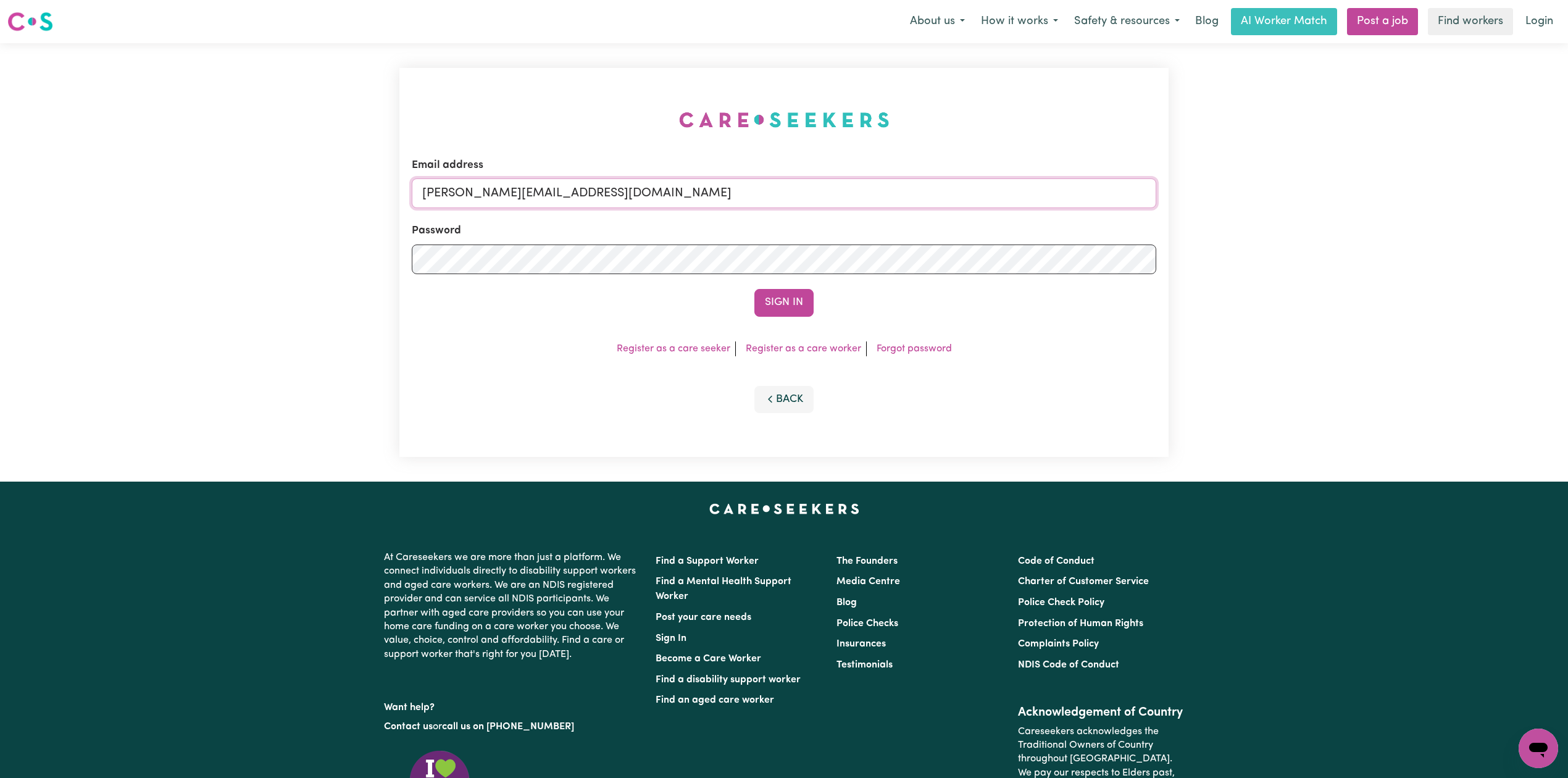
click at [559, 196] on input "[PERSON_NAME][EMAIL_ADDRESS][DOMAIN_NAME]" at bounding box center [784, 193] width 745 height 29
drag, startPoint x: 485, startPoint y: 194, endPoint x: 806, endPoint y: 241, distance: 324.4
click at [806, 241] on form "Email address Superuser~[EMAIL_ADDRESS][DOMAIN_NAME] Password Sign In" at bounding box center [784, 237] width 745 height 159
type input "Superuser~[EMAIL_ADDRESS][DOMAIN_NAME]"
click at [798, 304] on button "Sign In" at bounding box center [784, 302] width 59 height 27
